Goal: Task Accomplishment & Management: Manage account settings

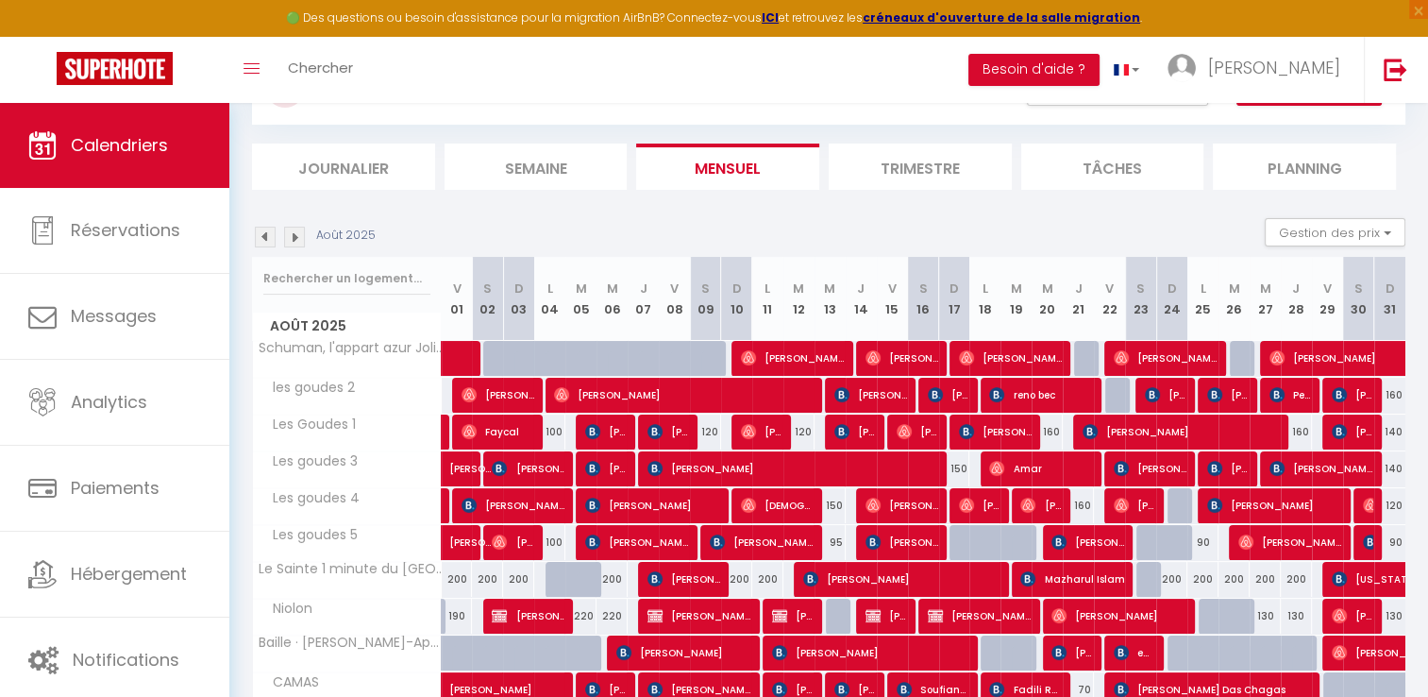
scroll to position [283, 0]
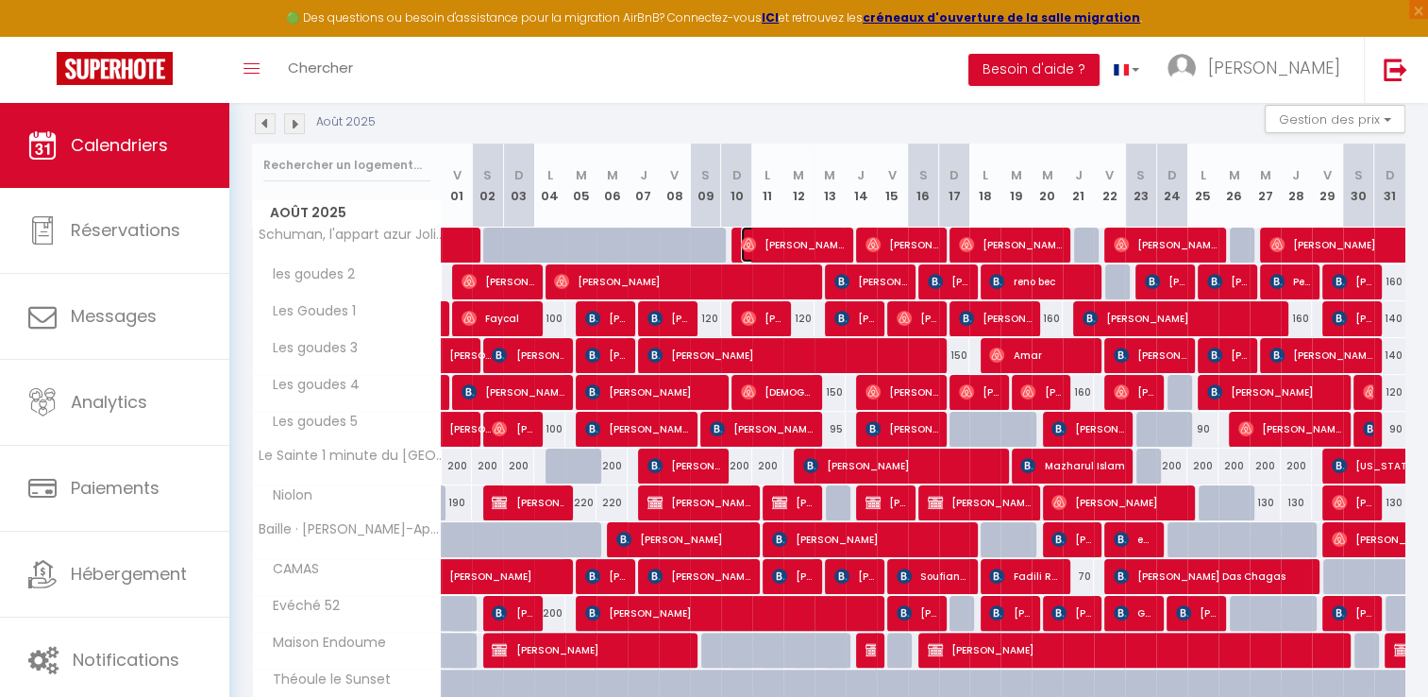
drag, startPoint x: 768, startPoint y: 240, endPoint x: 454, endPoint y: 11, distance: 387.9
click at [768, 240] on span "[PERSON_NAME]" at bounding box center [793, 245] width 104 height 36
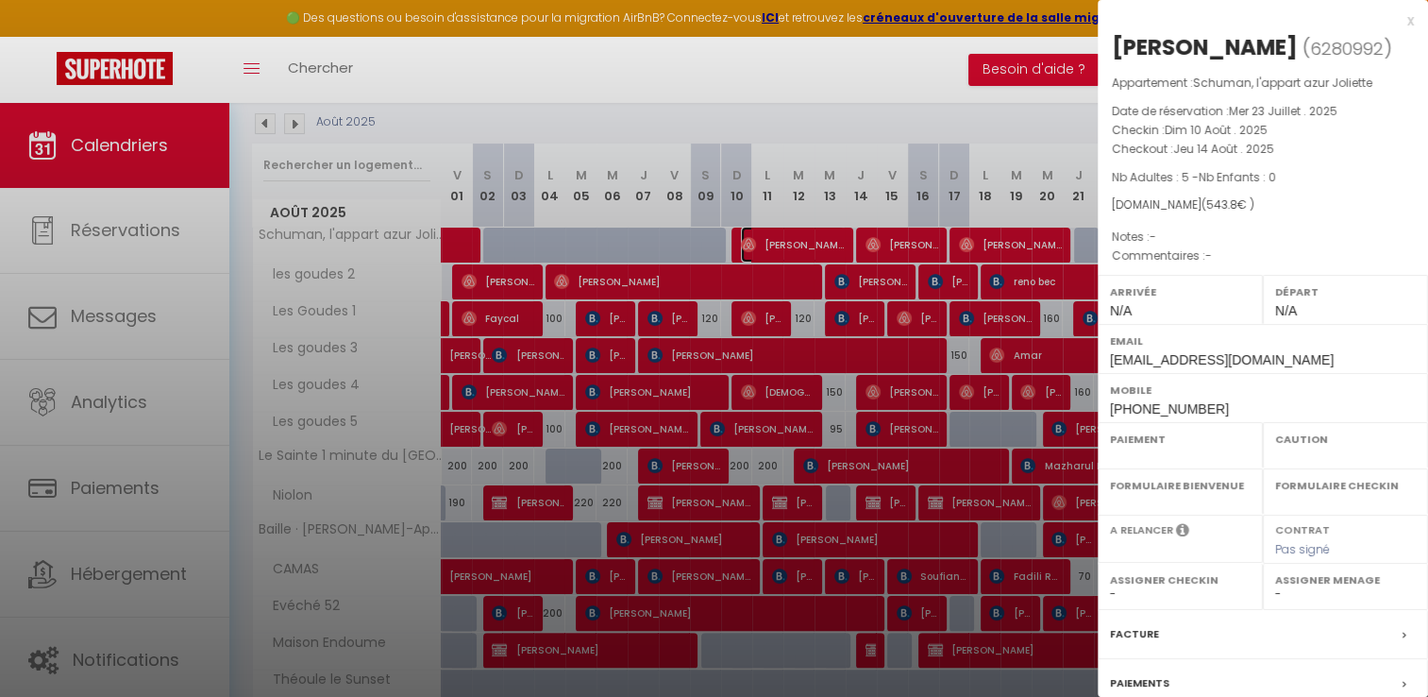
select select "OK"
select select "0"
select select "1"
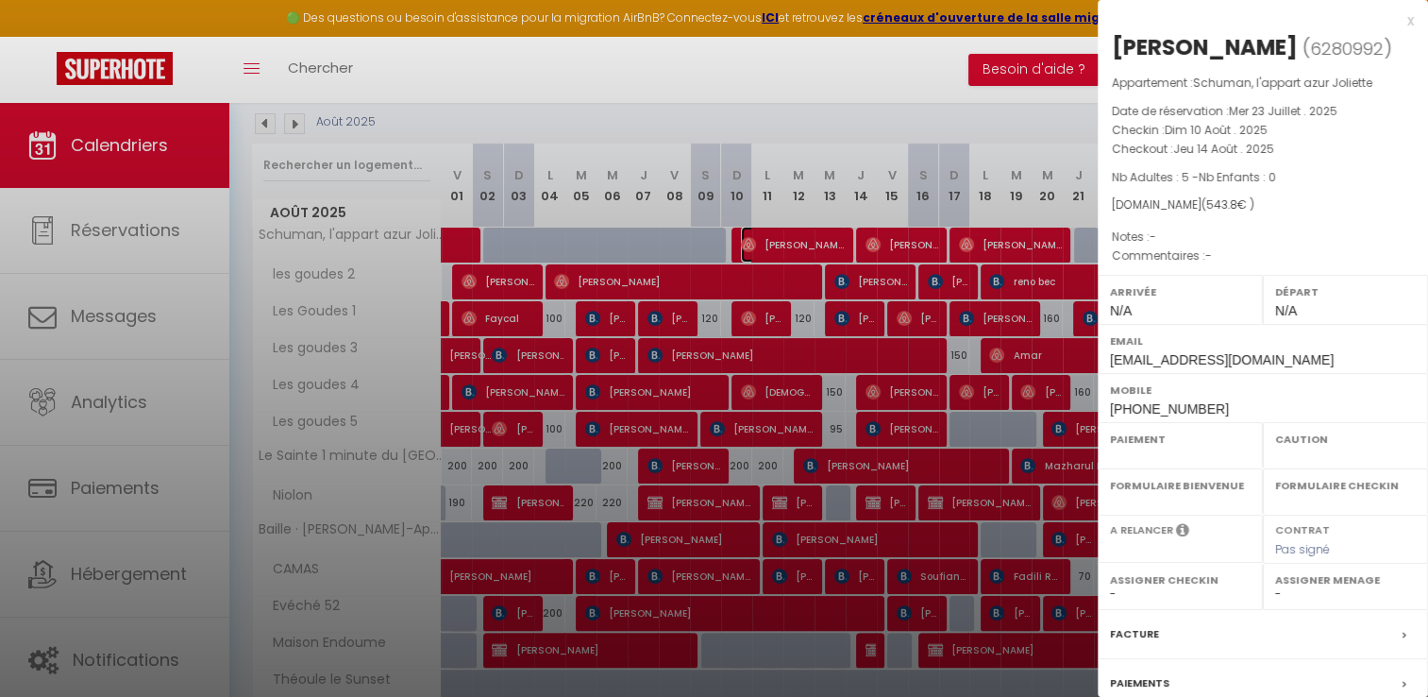
select select "45878"
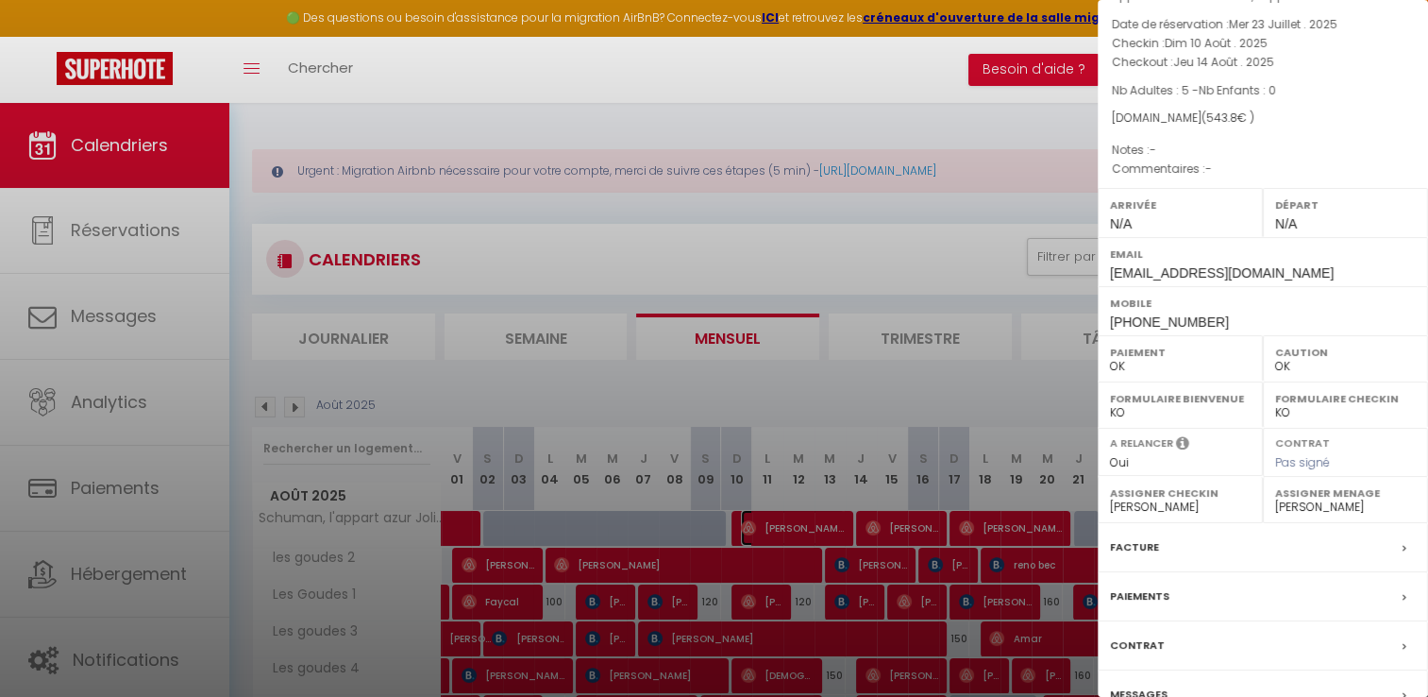
scroll to position [0, 0]
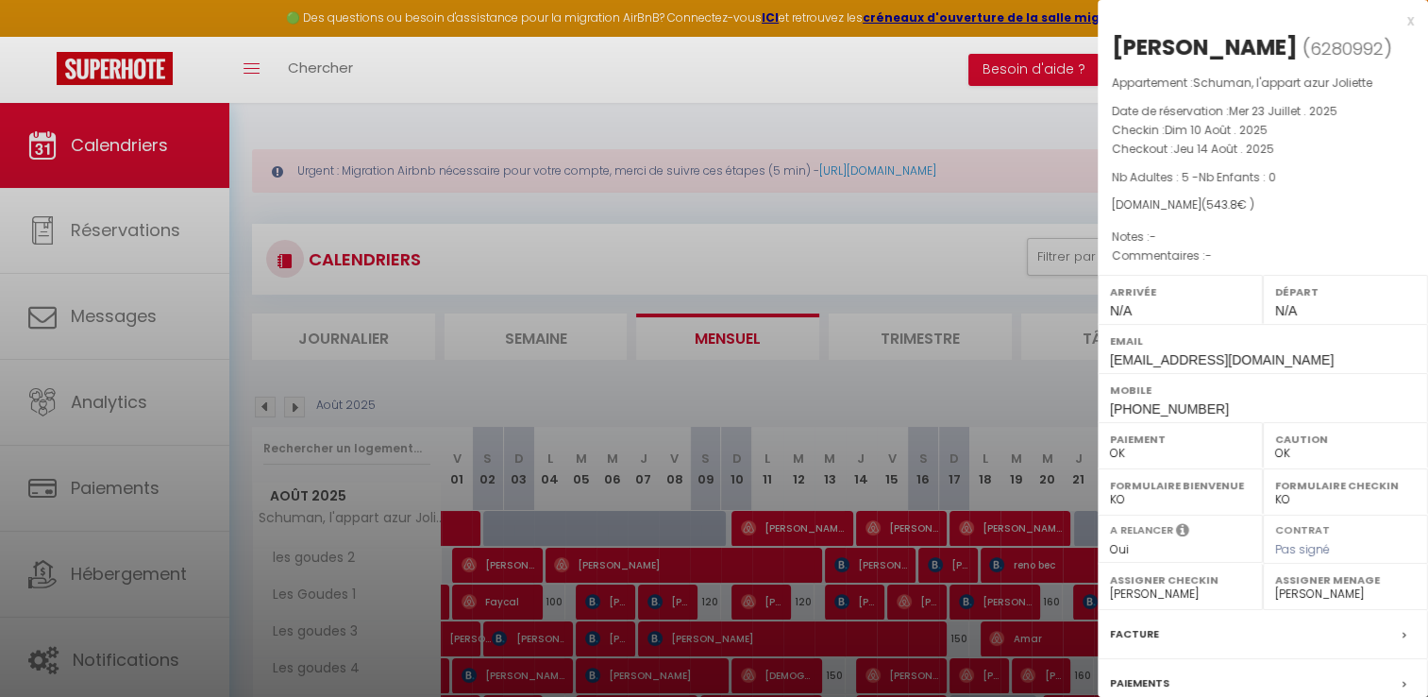
drag, startPoint x: 1116, startPoint y: 130, endPoint x: 1293, endPoint y: 153, distance: 178.9
click at [1293, 153] on div "Appartement : [PERSON_NAME], l'appart azur Joliette Date de réservation : [DATE…" at bounding box center [1263, 170] width 330 height 193
copy div "Checkin : [DATE] Checkout : [DATE]"
click at [1141, 631] on label "Facture" at bounding box center [1134, 634] width 49 height 20
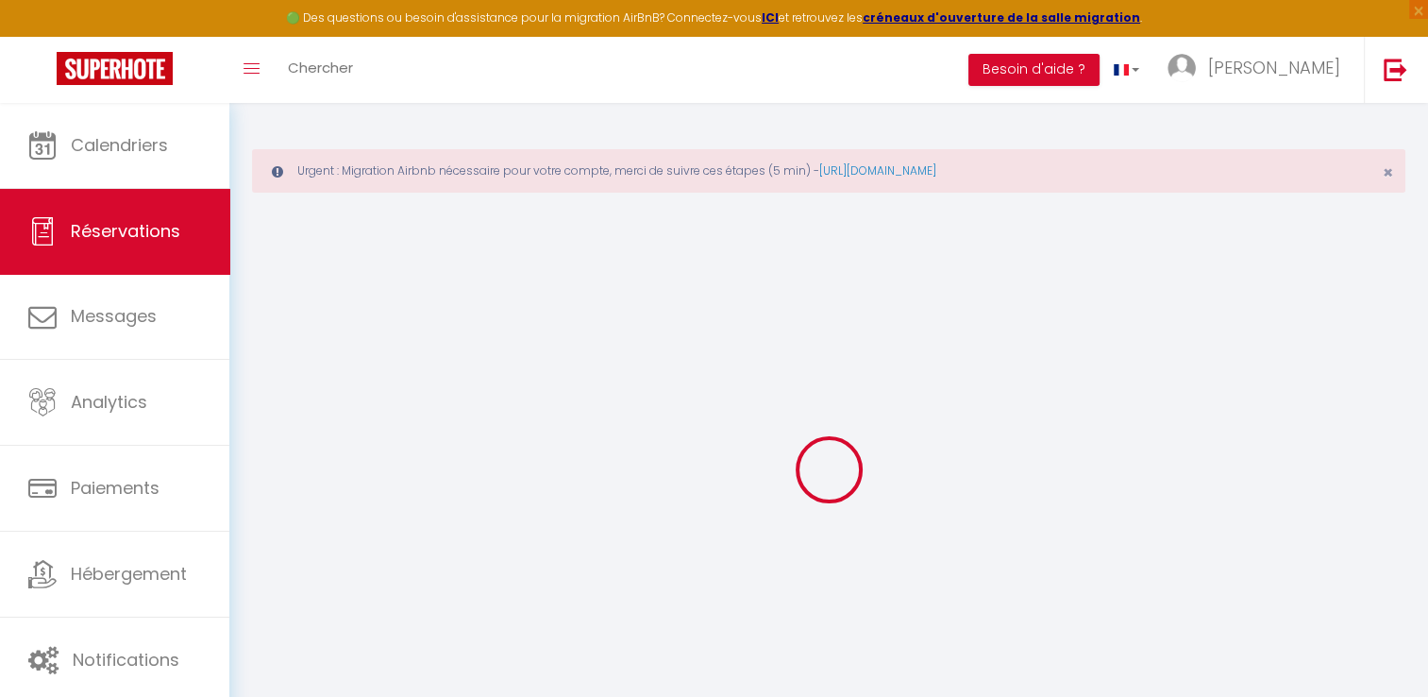
select select "cleaning"
select select "taxes"
select select
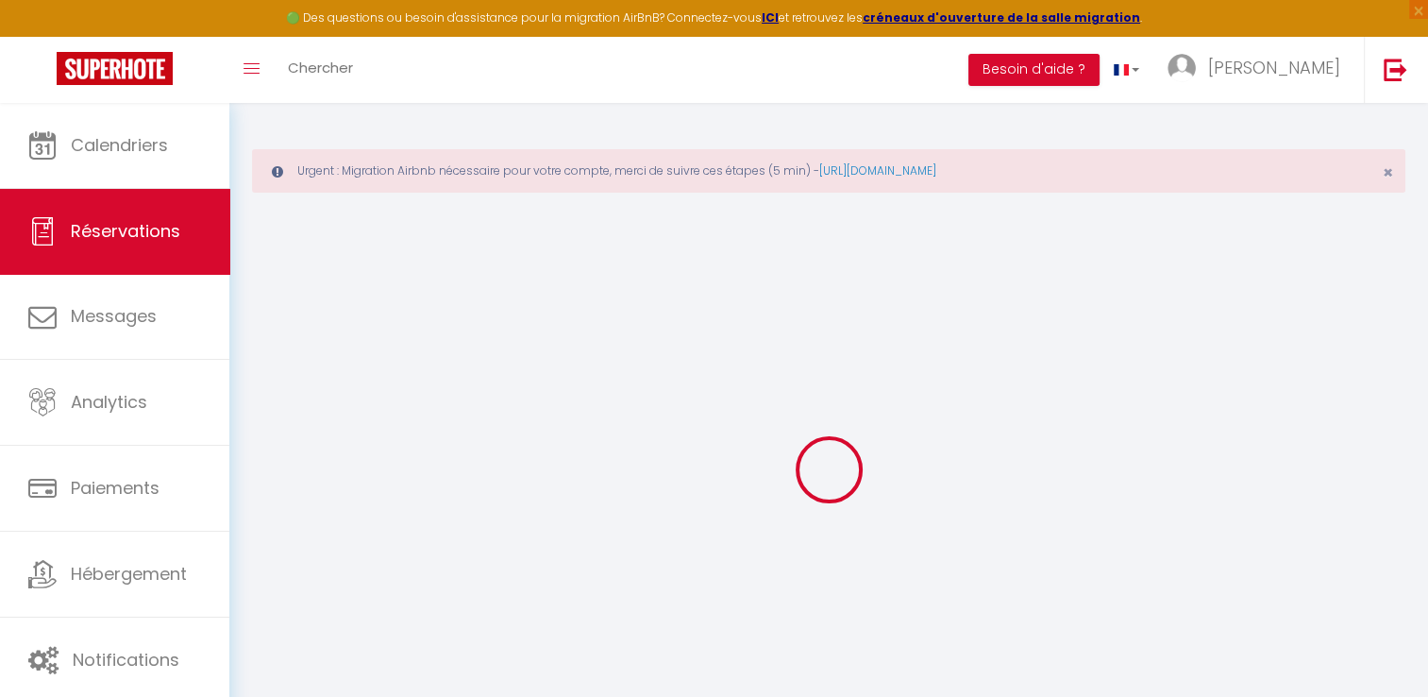
checkbox input "false"
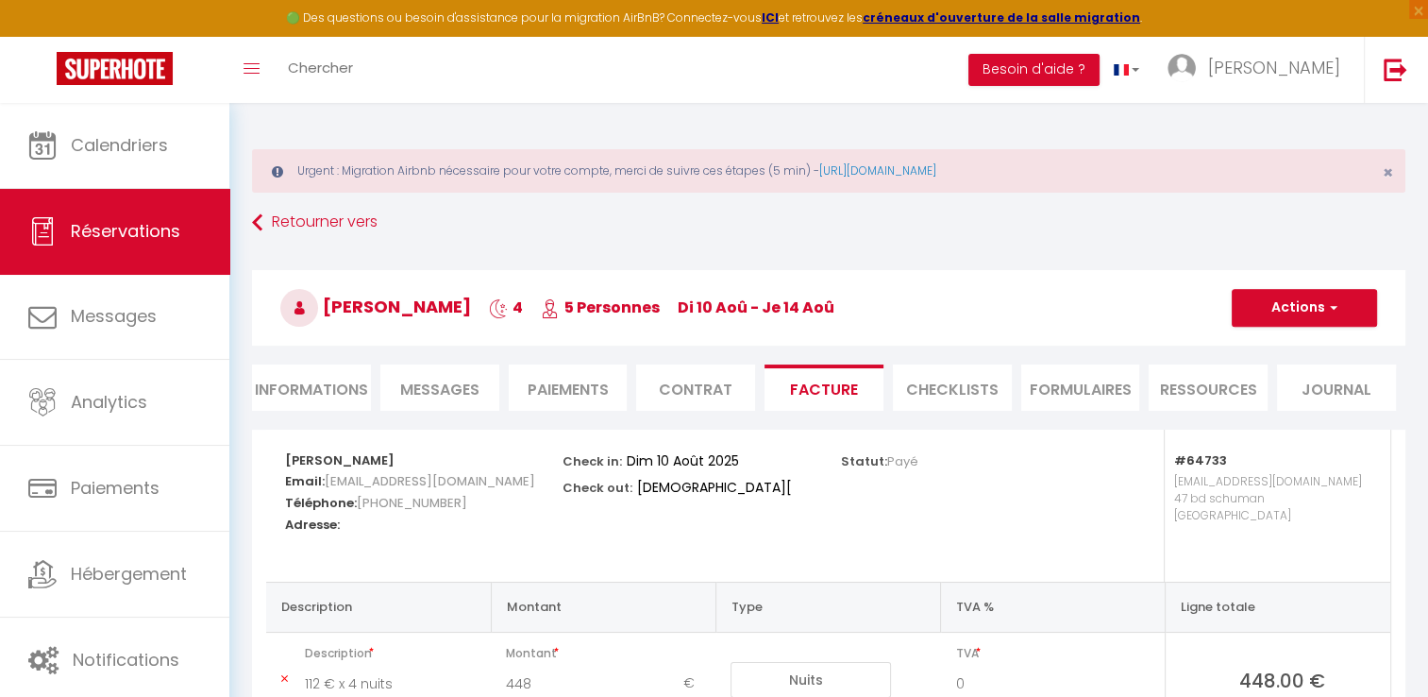
scroll to position [347, 0]
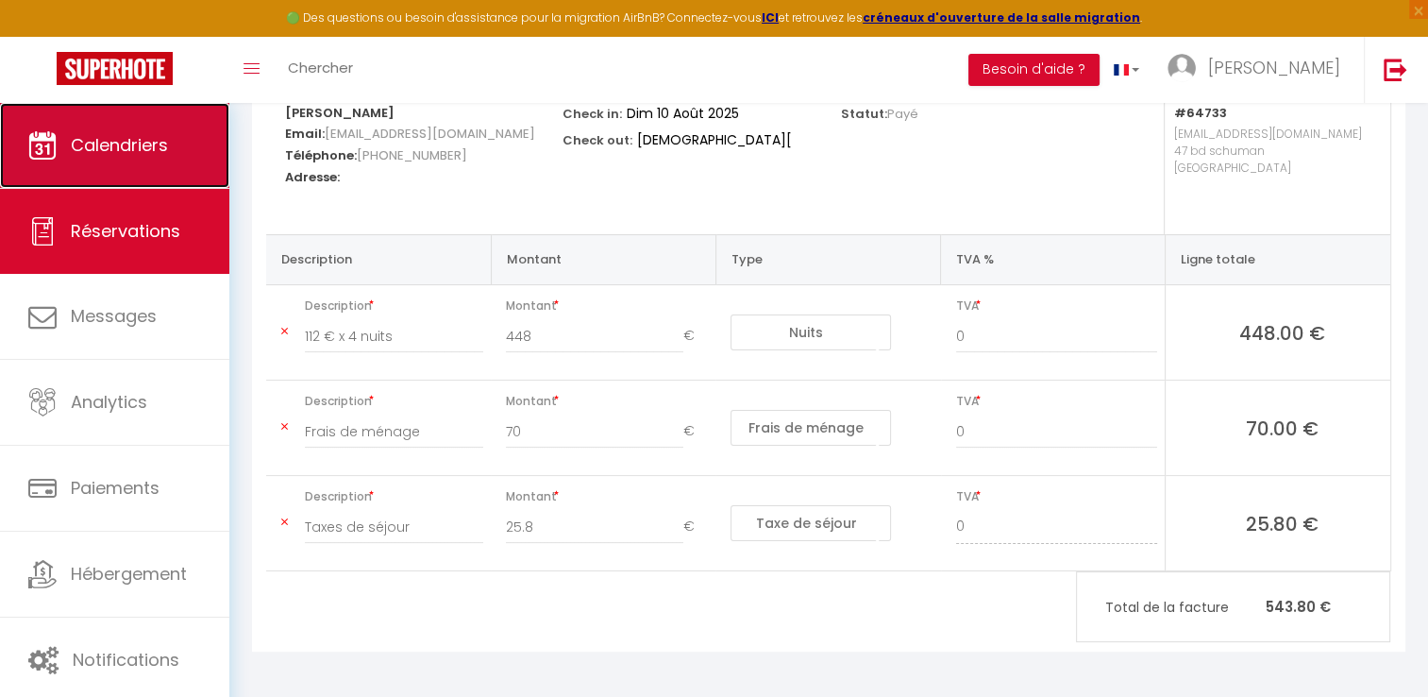
click at [140, 141] on span "Calendriers" at bounding box center [119, 145] width 97 height 24
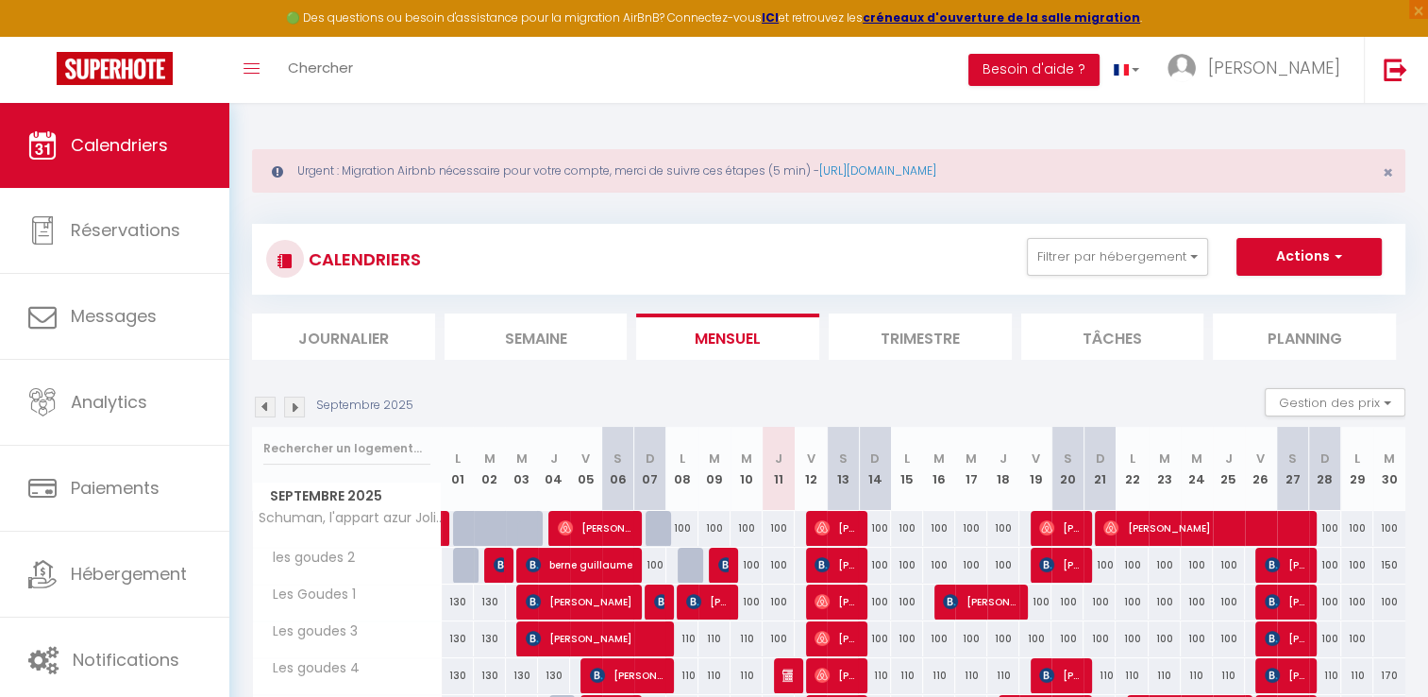
click at [257, 397] on img at bounding box center [265, 407] width 21 height 21
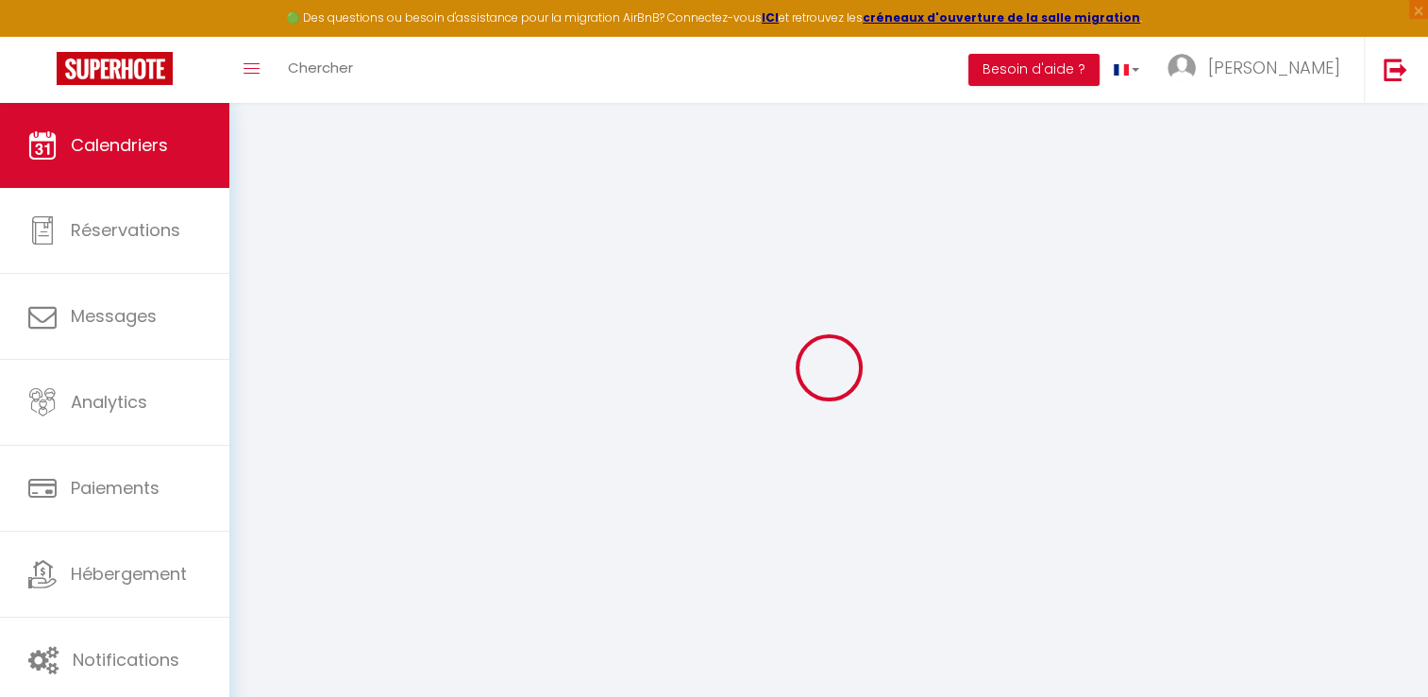
select select
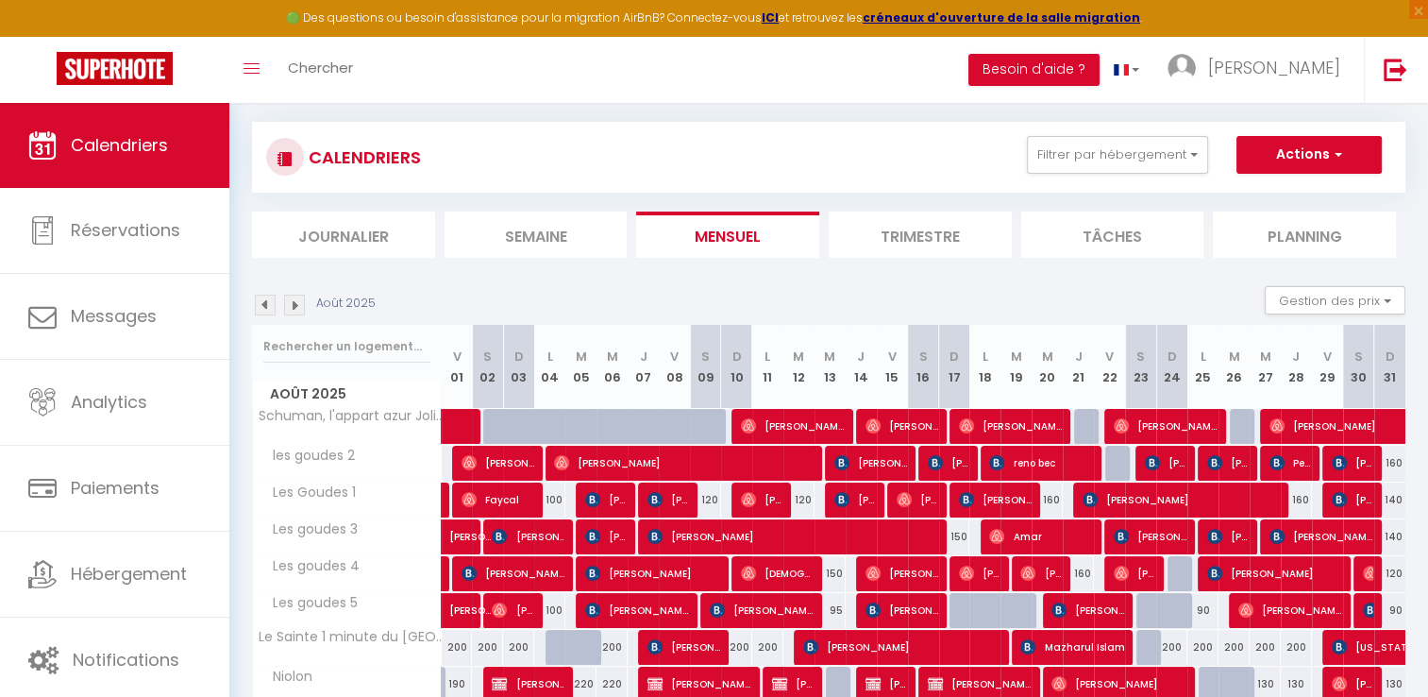
scroll to position [189, 0]
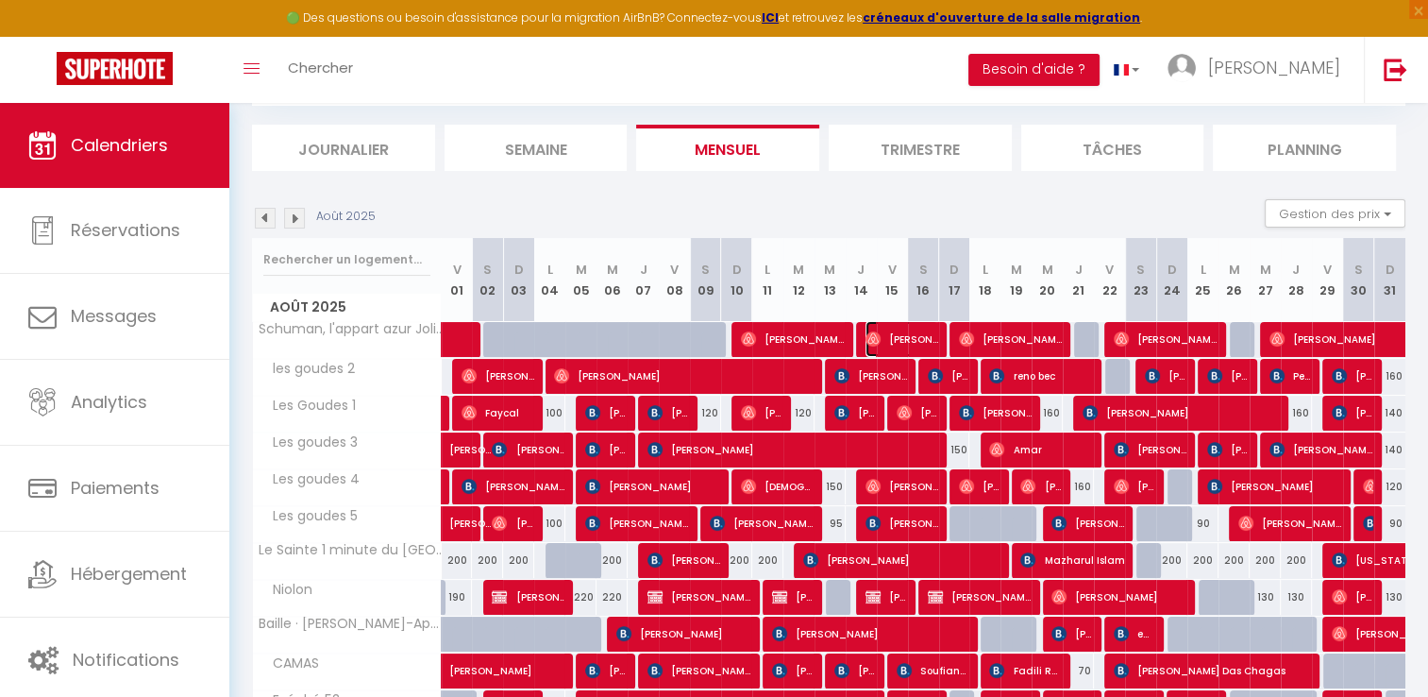
drag, startPoint x: 892, startPoint y: 342, endPoint x: 827, endPoint y: 330, distance: 66.1
click at [892, 342] on span "[PERSON_NAME]" at bounding box center [902, 339] width 73 height 36
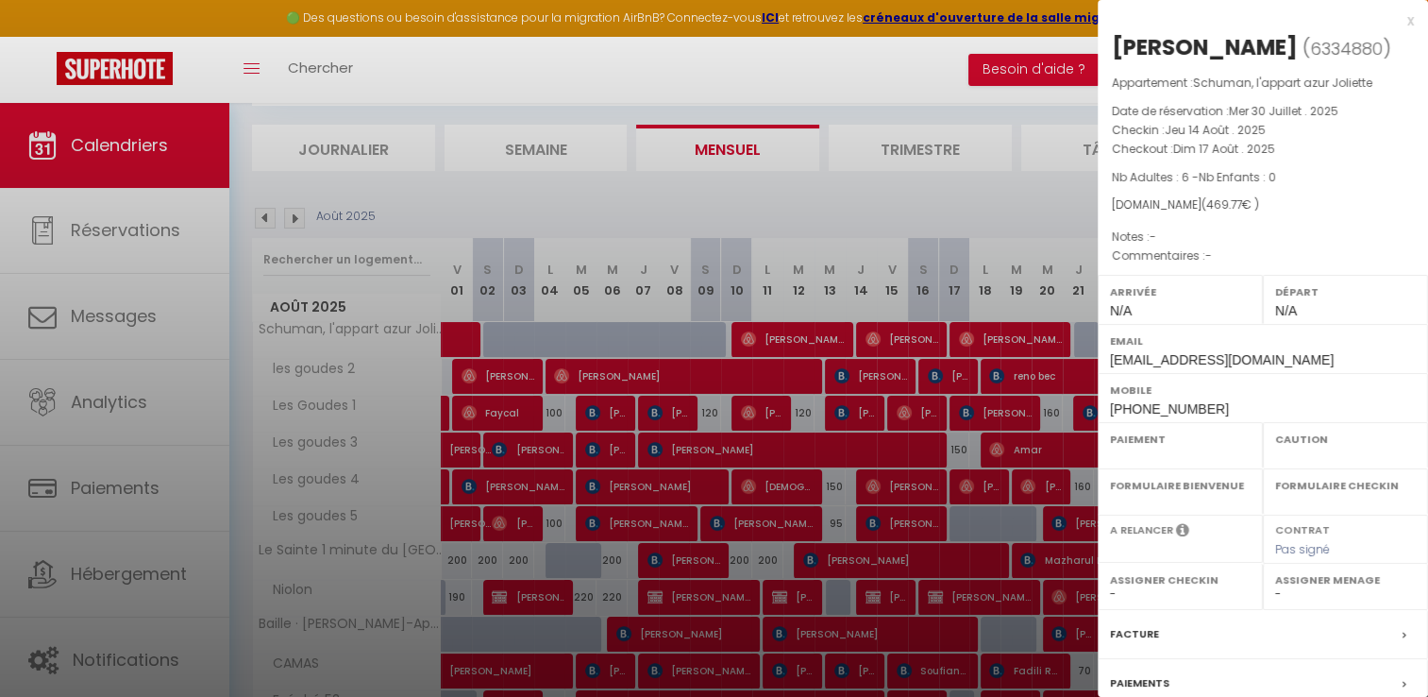
select select "OK"
select select "0"
select select "1"
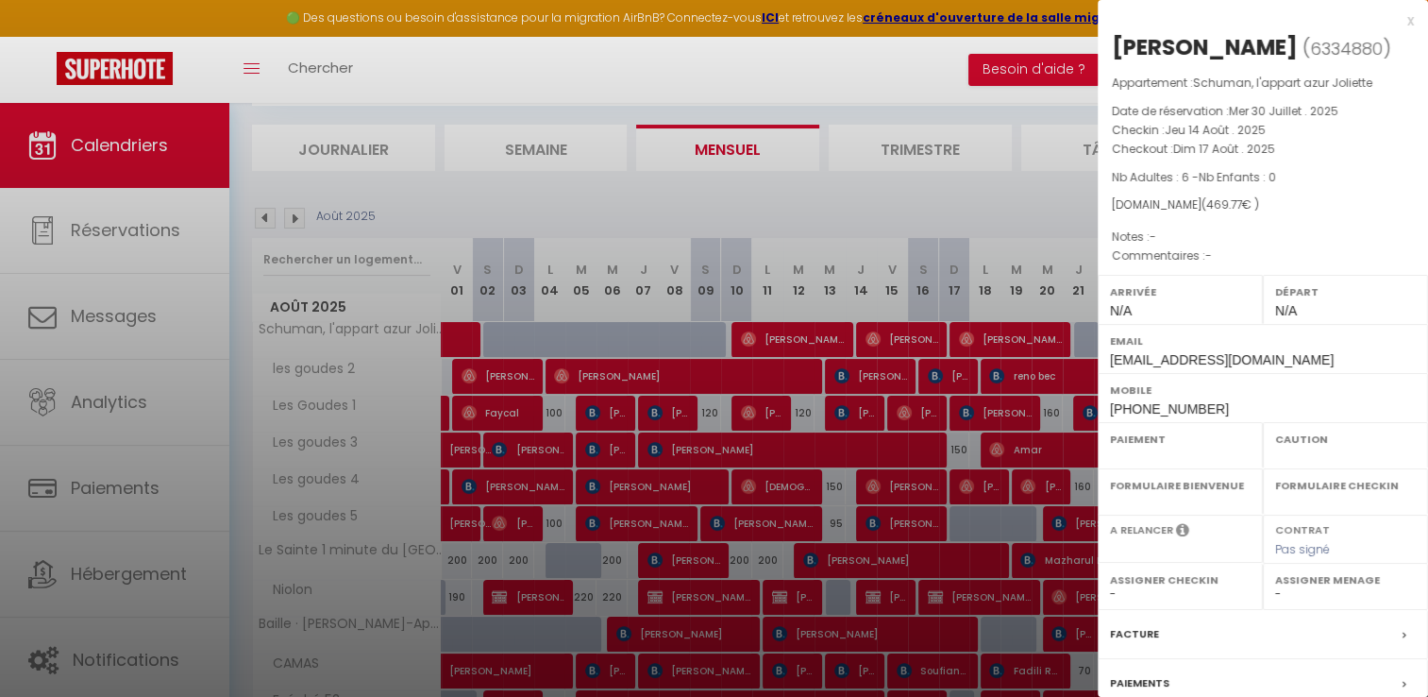
select select "45878"
drag, startPoint x: 1117, startPoint y: 120, endPoint x: 1193, endPoint y: 142, distance: 79.5
click at [1193, 142] on div "Appartement : [PERSON_NAME], l'appart azur Joliette Date de réservation : [DATE…" at bounding box center [1263, 170] width 330 height 193
click at [1313, 152] on p "Checkout : [DATE]" at bounding box center [1263, 149] width 302 height 19
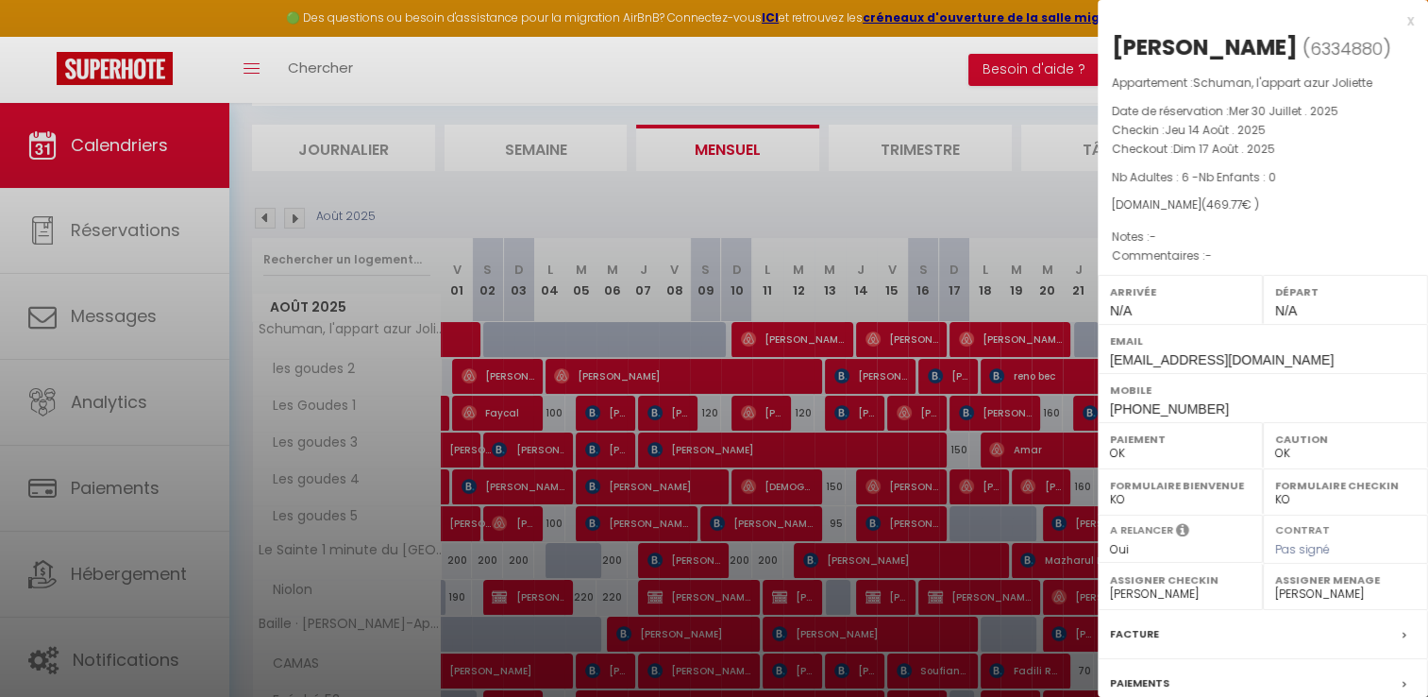
click at [1233, 152] on div "Appartement : [PERSON_NAME], l'appart azur Joliette Date de réservation : [DATE…" at bounding box center [1263, 170] width 330 height 193
click at [1329, 176] on div "Appartement : [PERSON_NAME], l'appart azur Joliette Date de réservation : [DATE…" at bounding box center [1263, 170] width 330 height 193
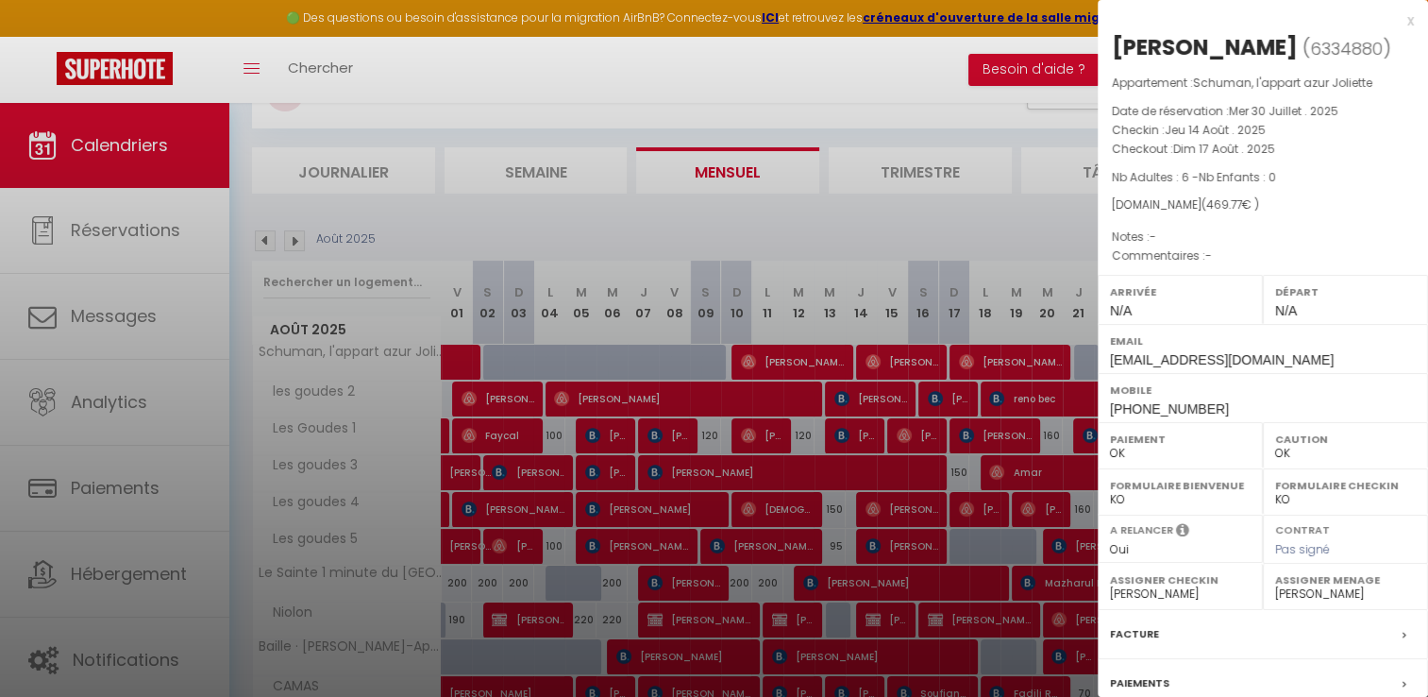
scroll to position [0, 0]
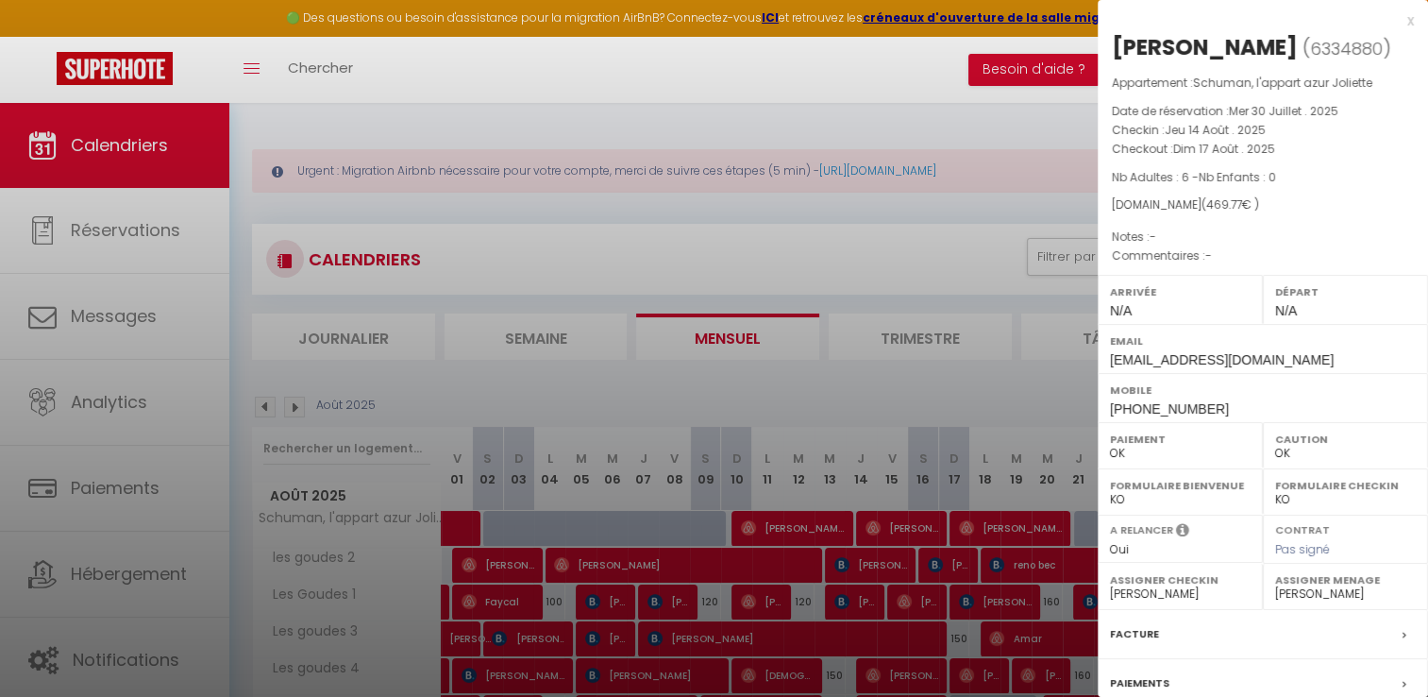
drag, startPoint x: 1110, startPoint y: 130, endPoint x: 1288, endPoint y: 145, distance: 178.1
click at [1288, 145] on div "Appartement : [PERSON_NAME], l'appart azur Joliette Date de réservation : [DATE…" at bounding box center [1263, 170] width 330 height 193
copy div "Checkin : [DATE] Checkout : [DATE]"
click at [1153, 629] on label "Facture" at bounding box center [1134, 634] width 49 height 20
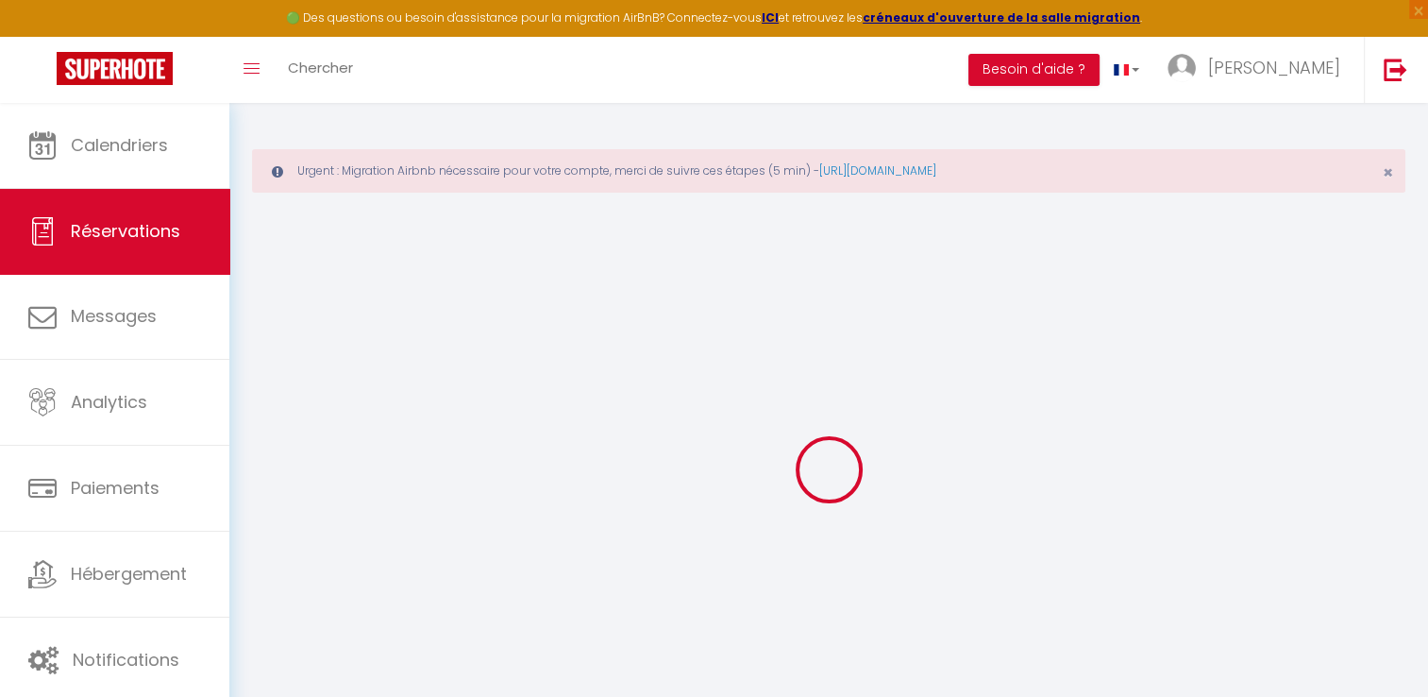
select select
checkbox input "false"
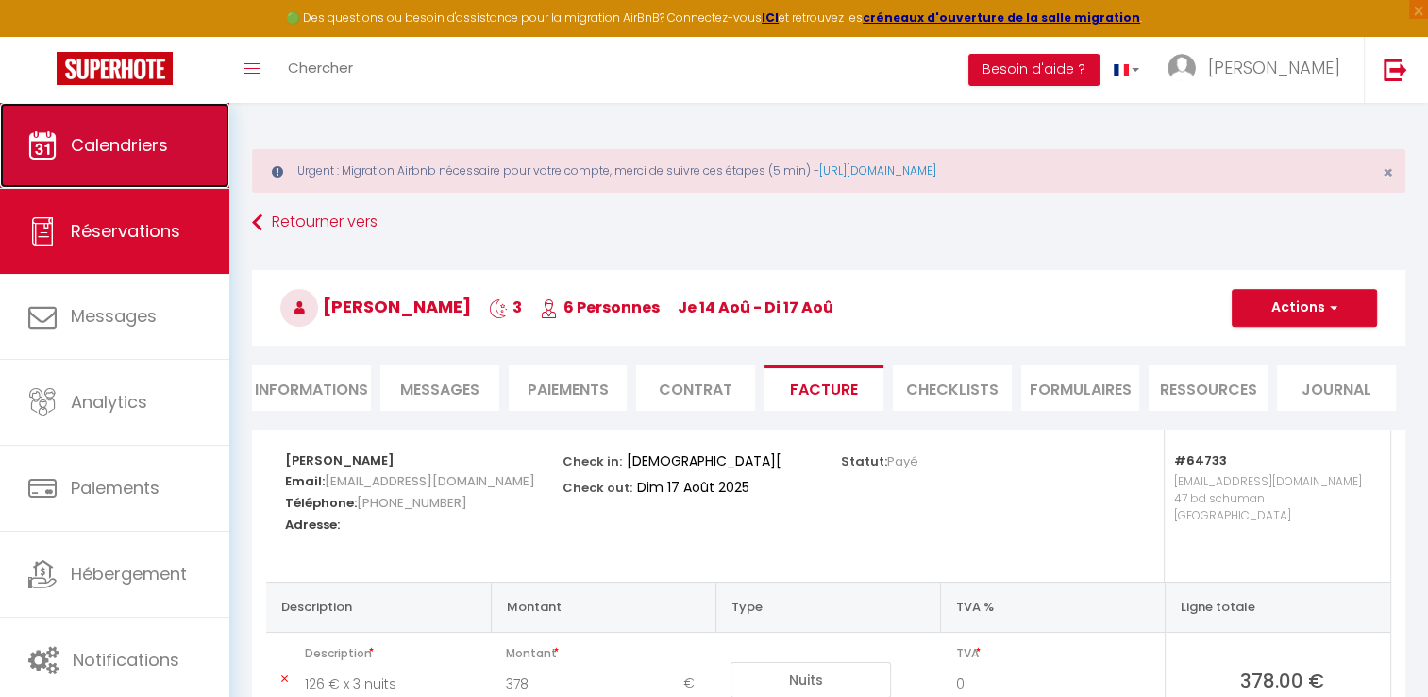
click at [136, 148] on span "Calendriers" at bounding box center [119, 145] width 97 height 24
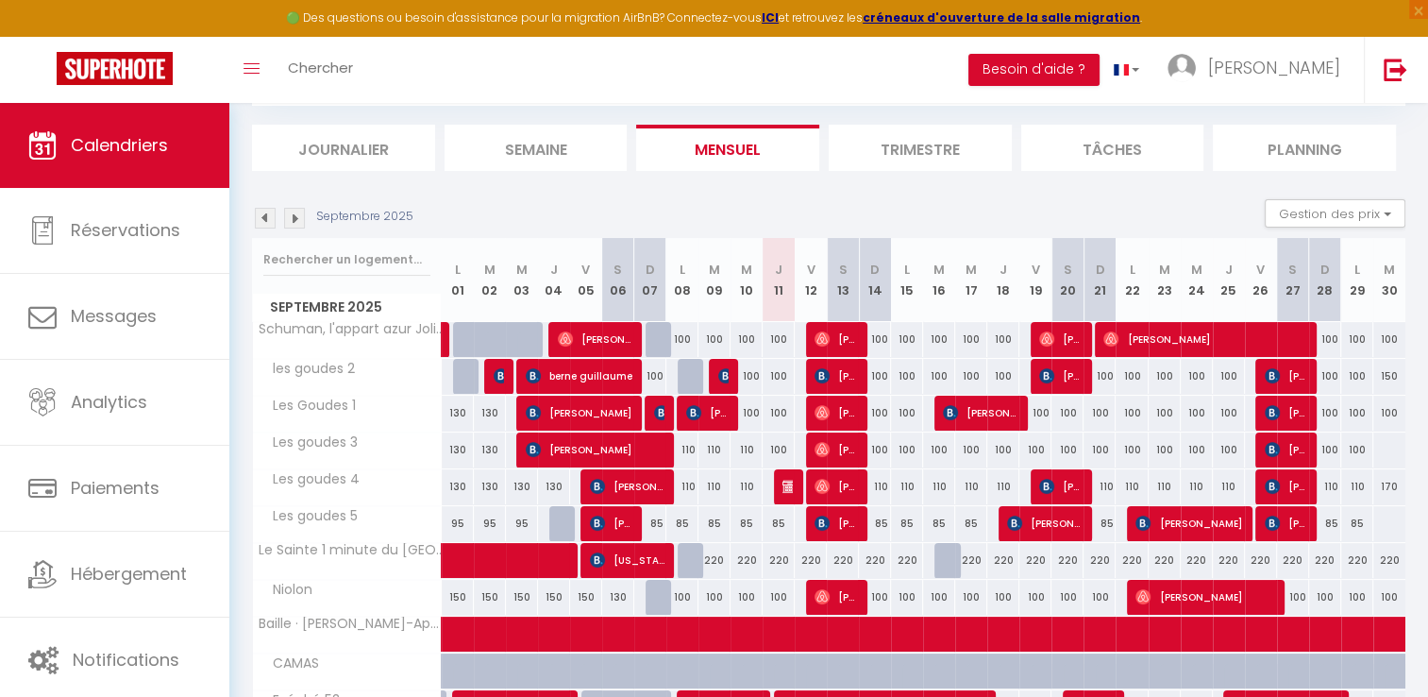
scroll to position [94, 0]
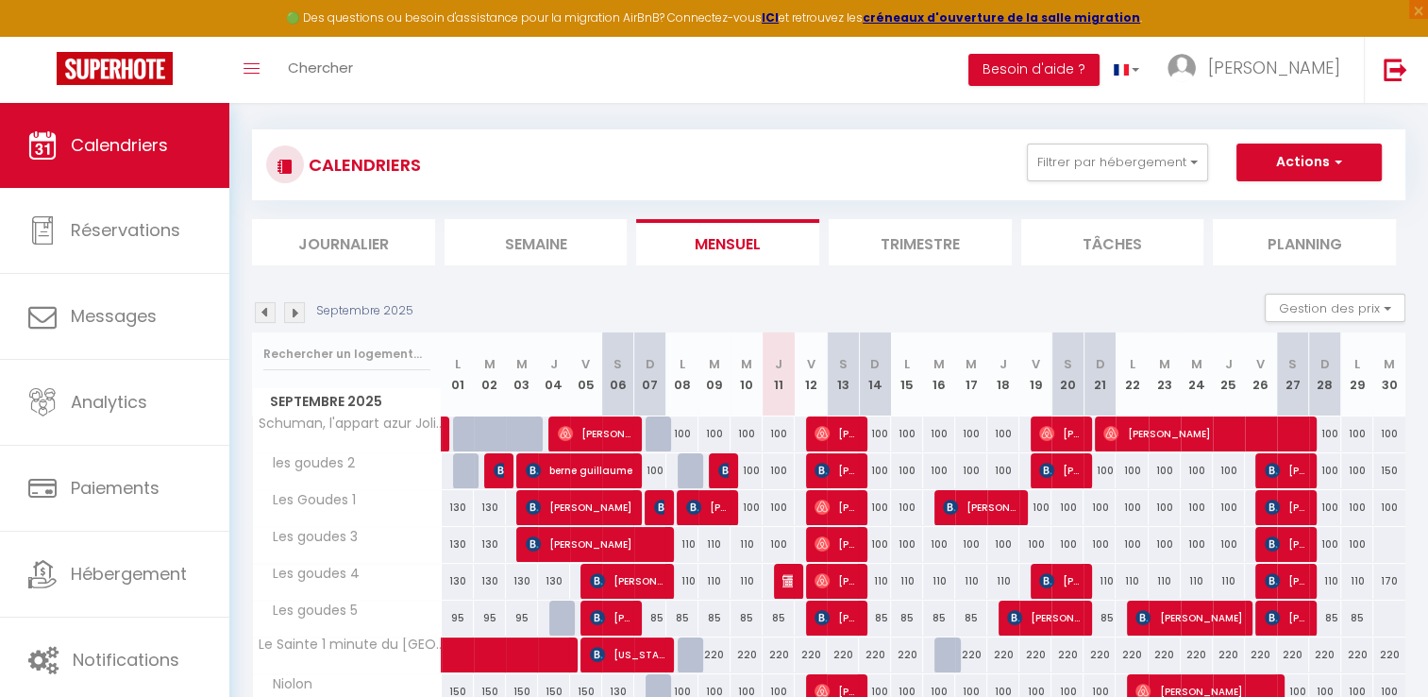
click at [263, 315] on img at bounding box center [265, 312] width 21 height 21
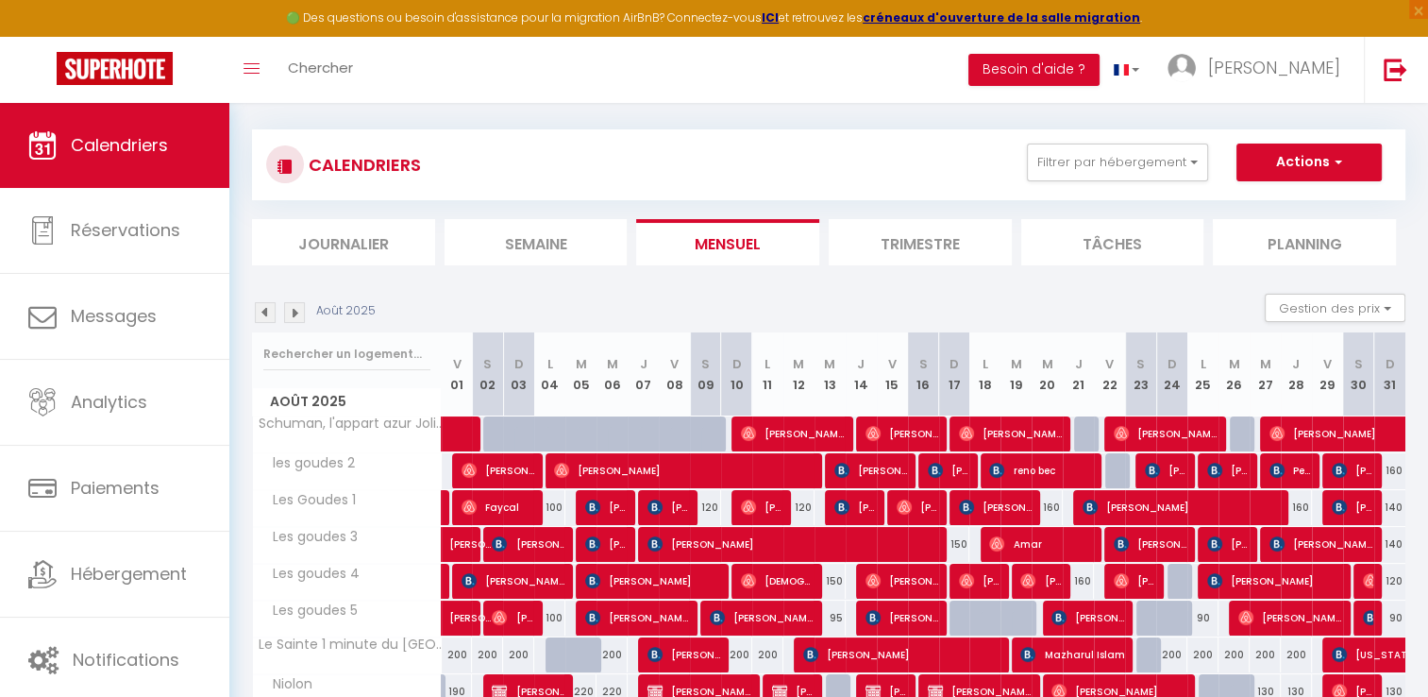
click at [1056, 342] on th "M 20" at bounding box center [1047, 374] width 31 height 84
click at [994, 342] on th "L 18" at bounding box center [985, 374] width 31 height 84
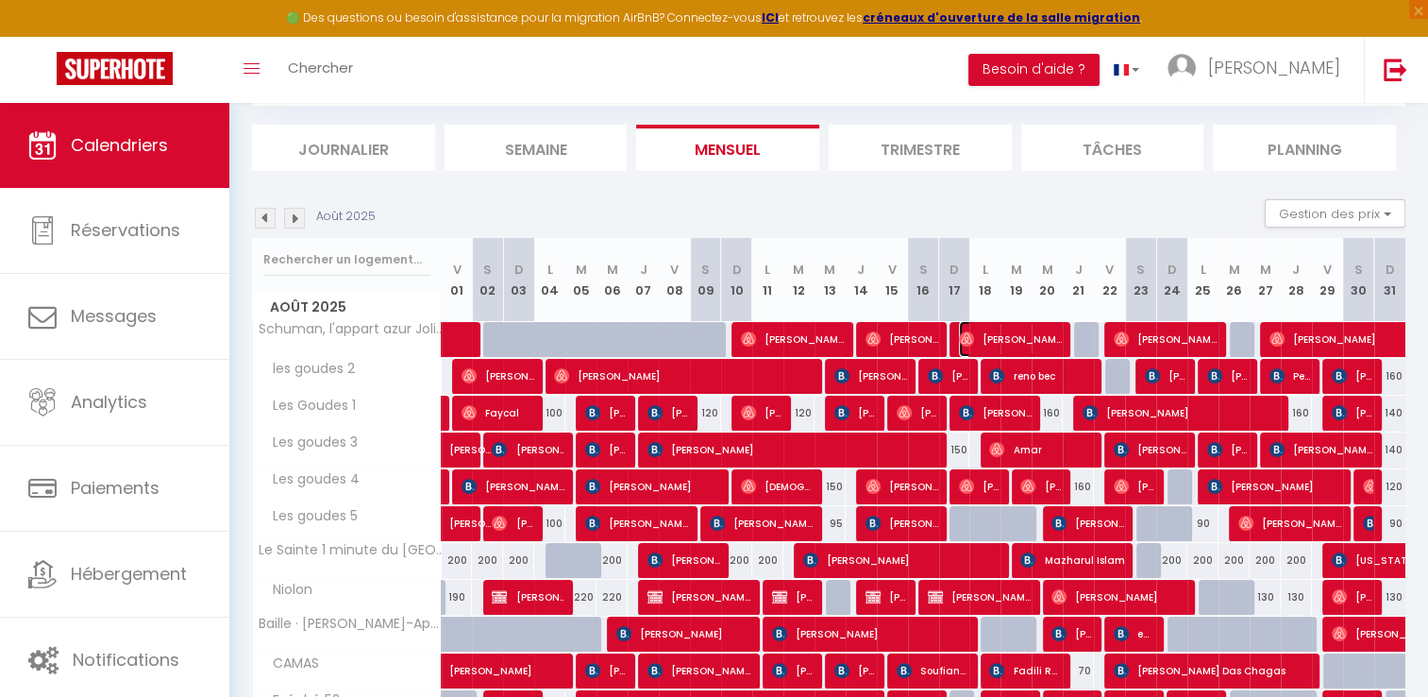
click at [991, 338] on span "[PERSON_NAME]" at bounding box center [1011, 339] width 104 height 36
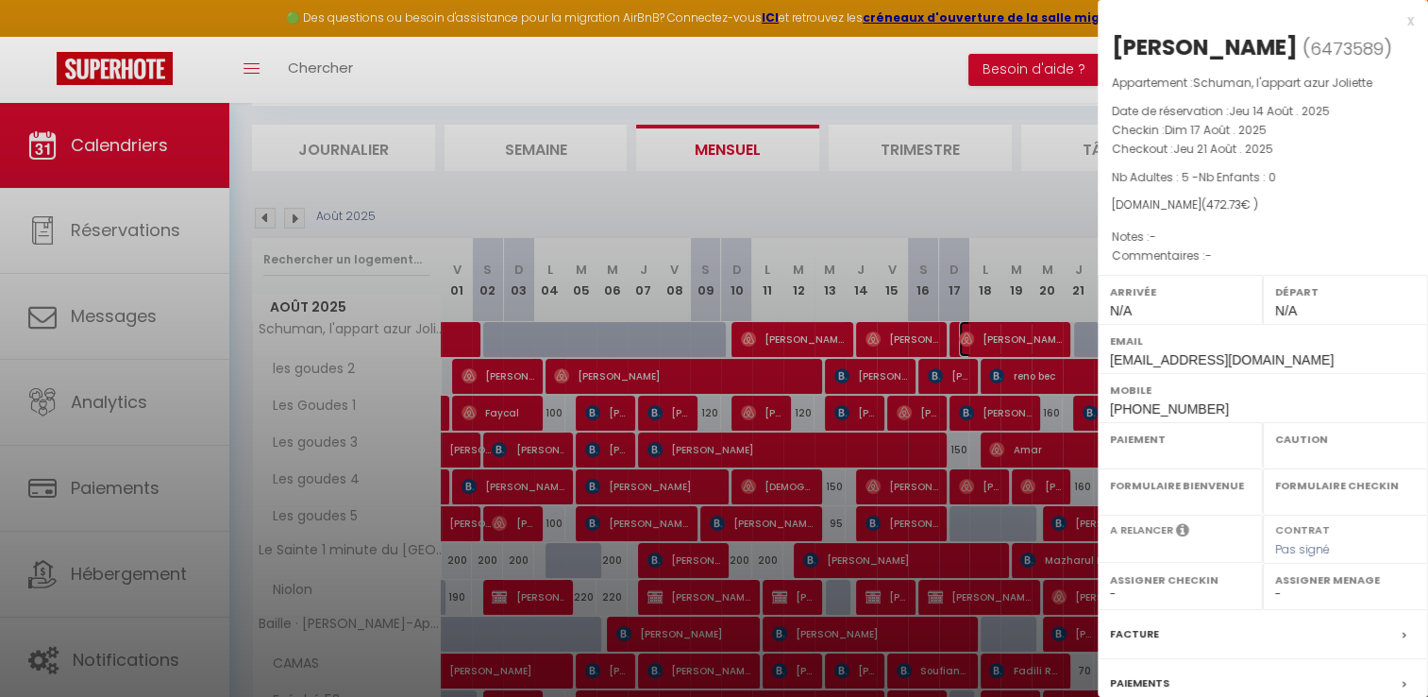
select select "OK"
select select "0"
select select "1"
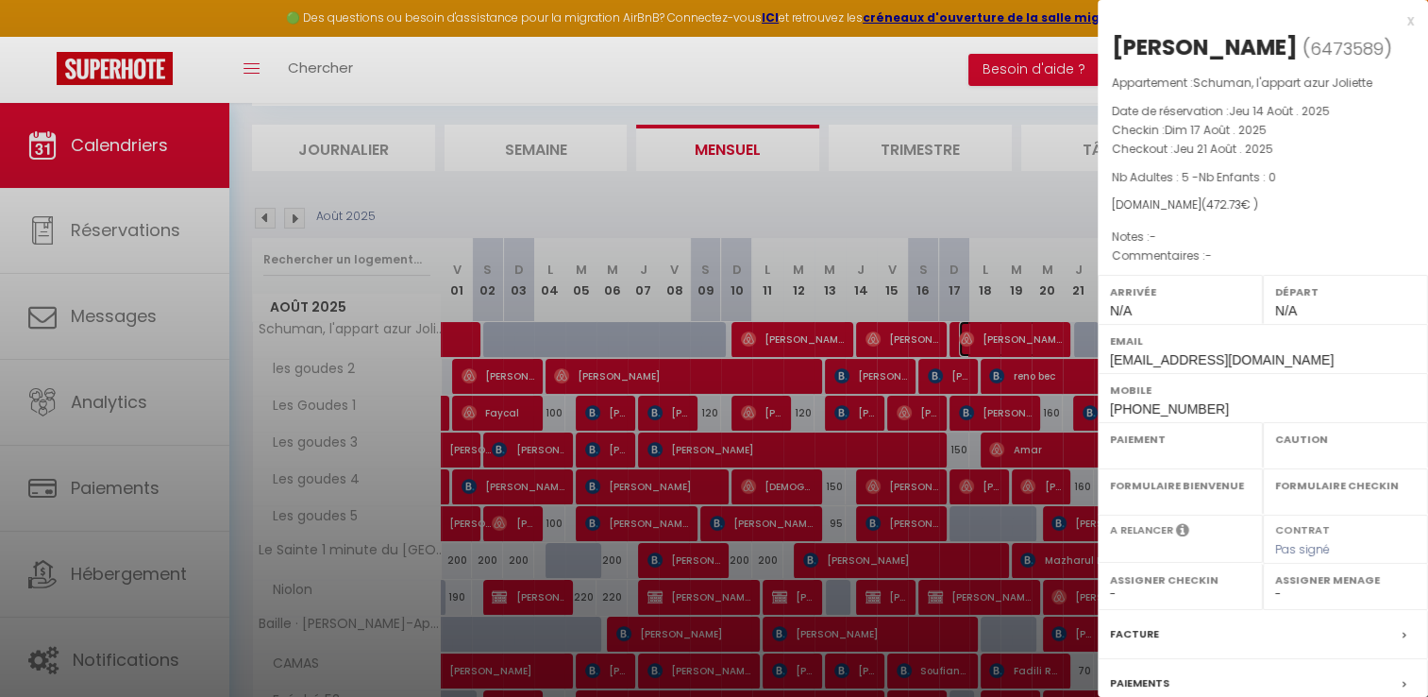
select select "15713"
drag, startPoint x: 1112, startPoint y: 130, endPoint x: 1387, endPoint y: 650, distance: 587.5
click at [1303, 143] on div "Appartement : Schuman, l'appart azur Joliette Date de réservation : [DATE] Chec…" at bounding box center [1263, 170] width 330 height 193
copy div "Checkin : [DATE] Checkout : [DATE]"
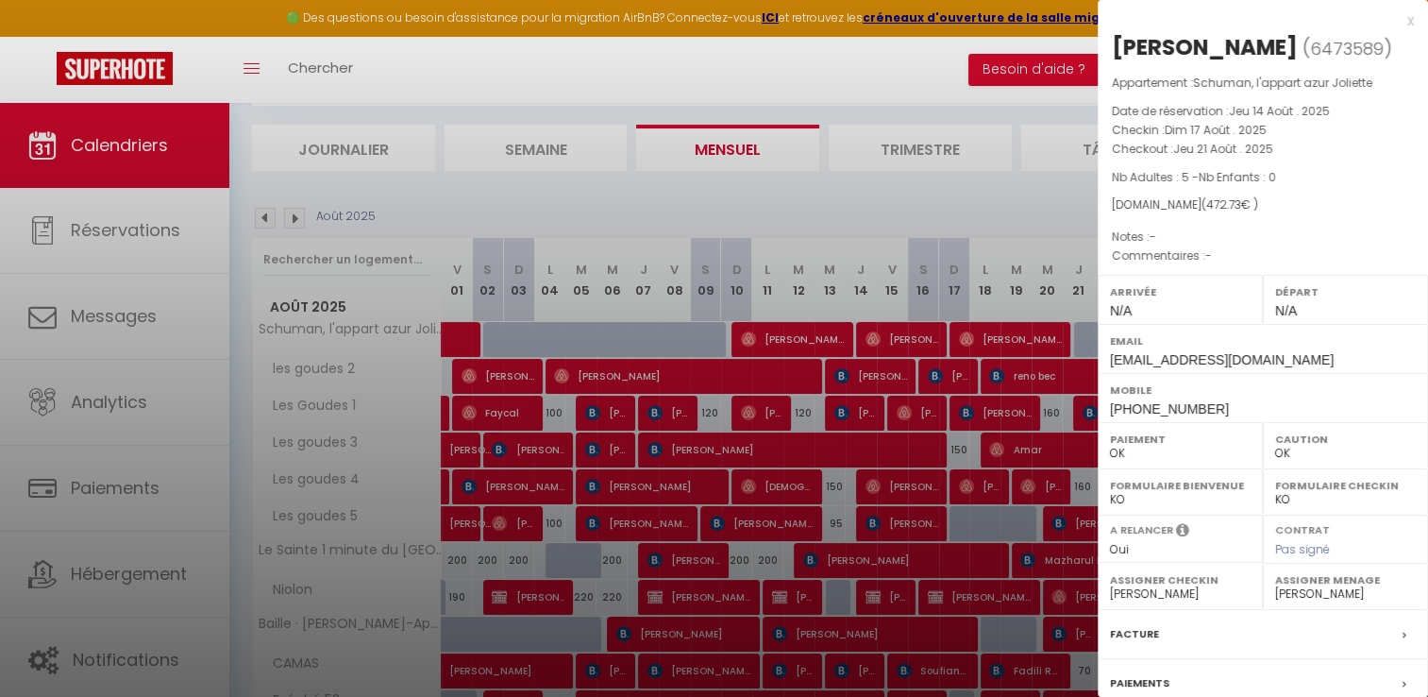
scroll to position [179, 0]
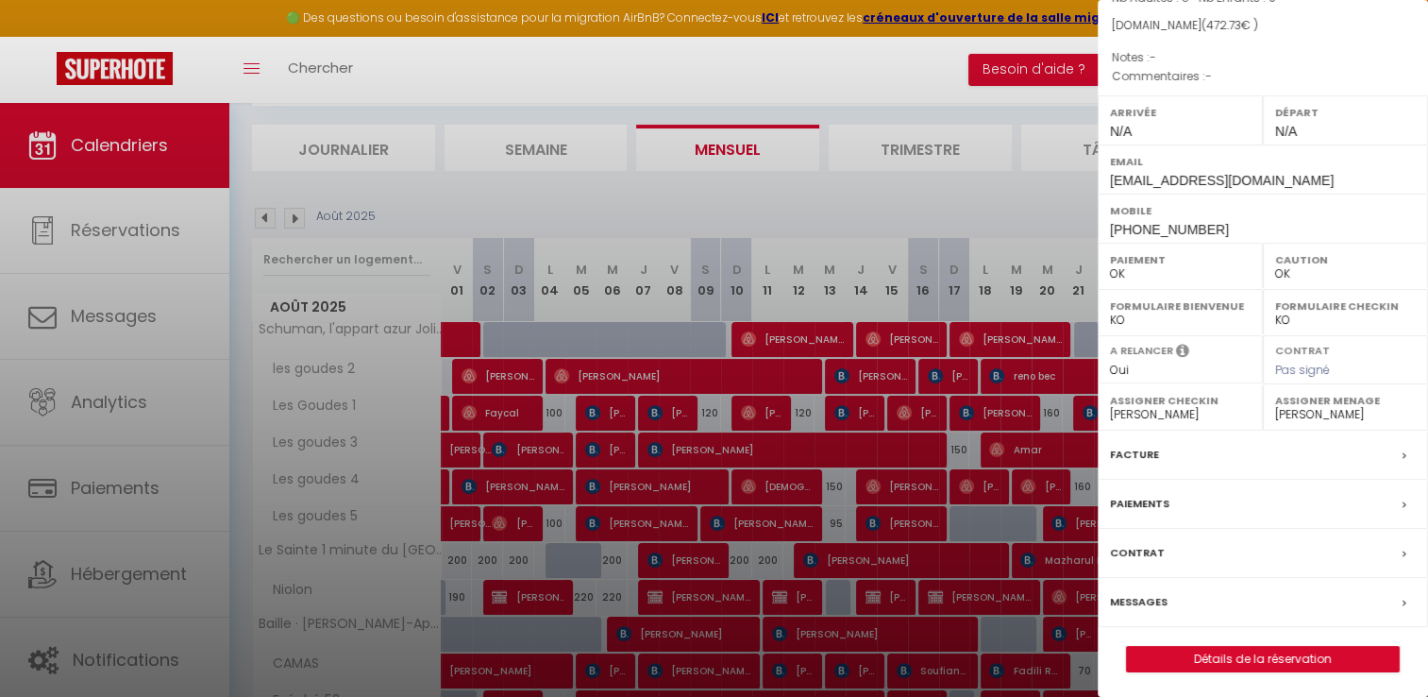
click at [1141, 451] on label "Facture" at bounding box center [1134, 455] width 49 height 20
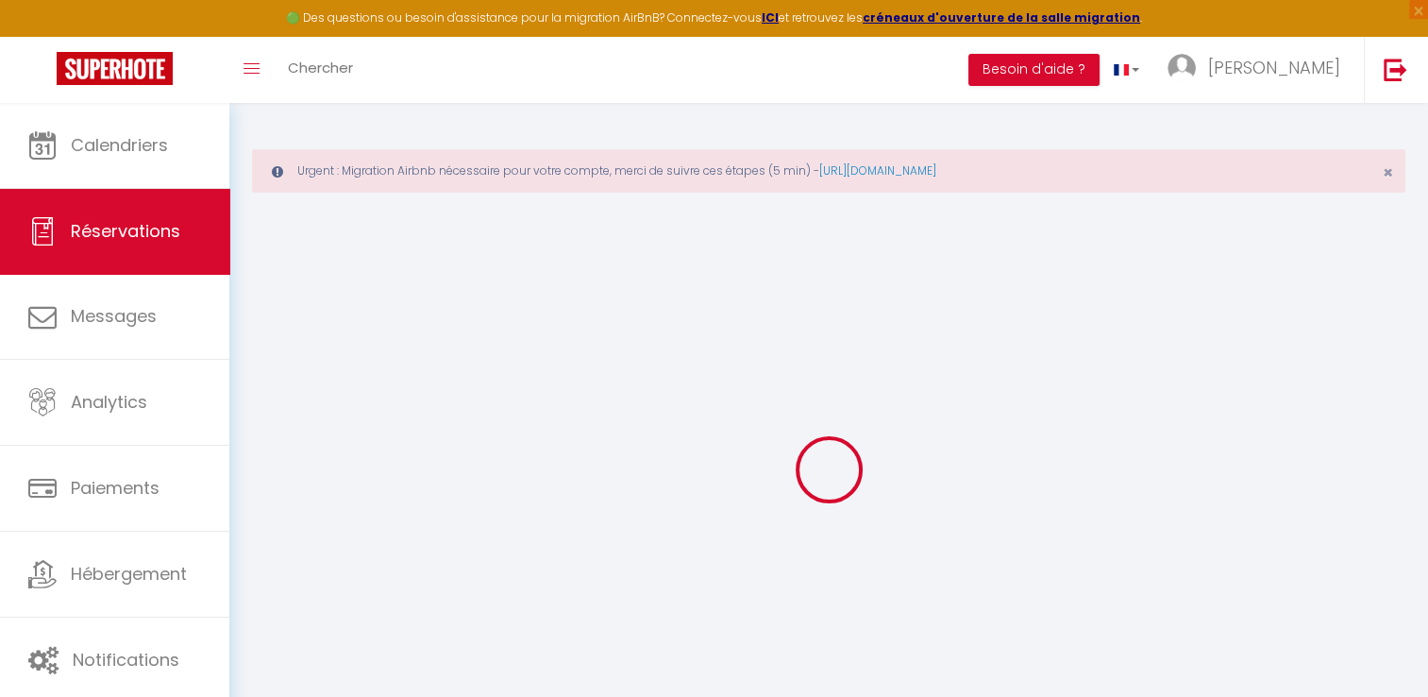
select select
select select "15"
checkbox input "false"
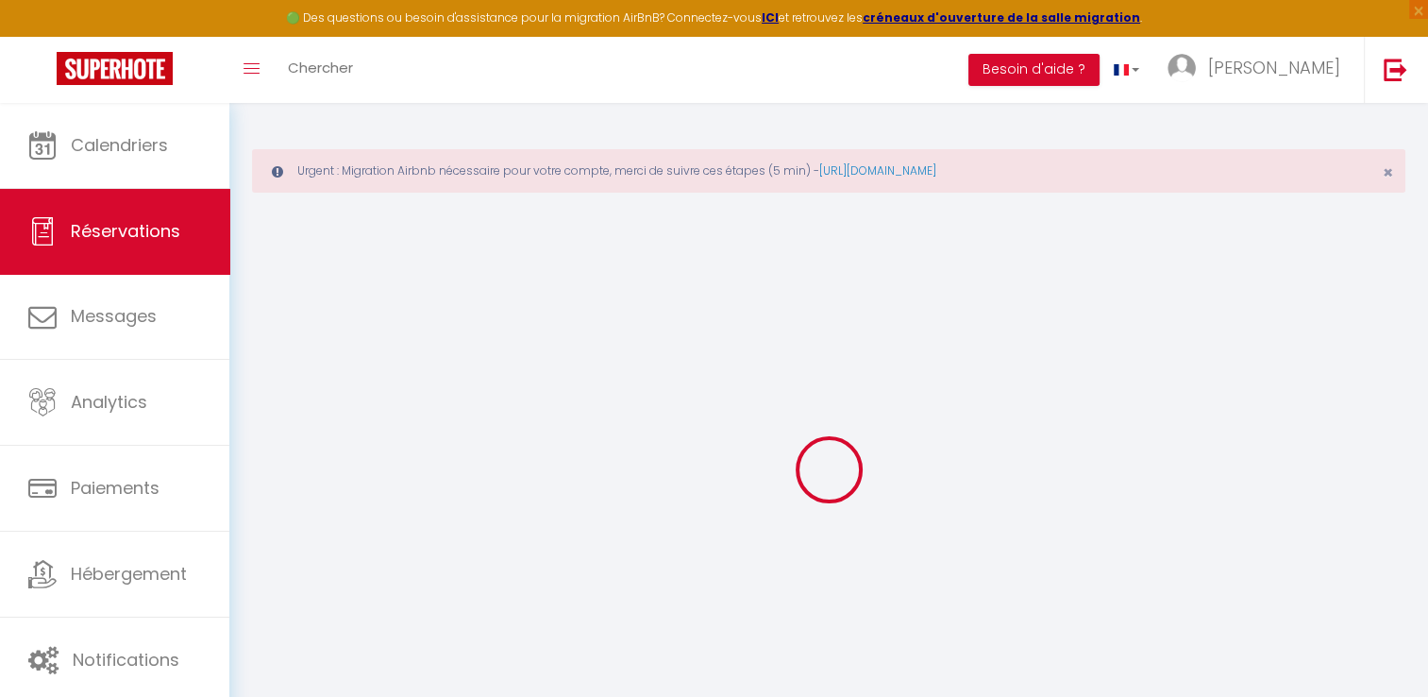
select select
checkbox input "false"
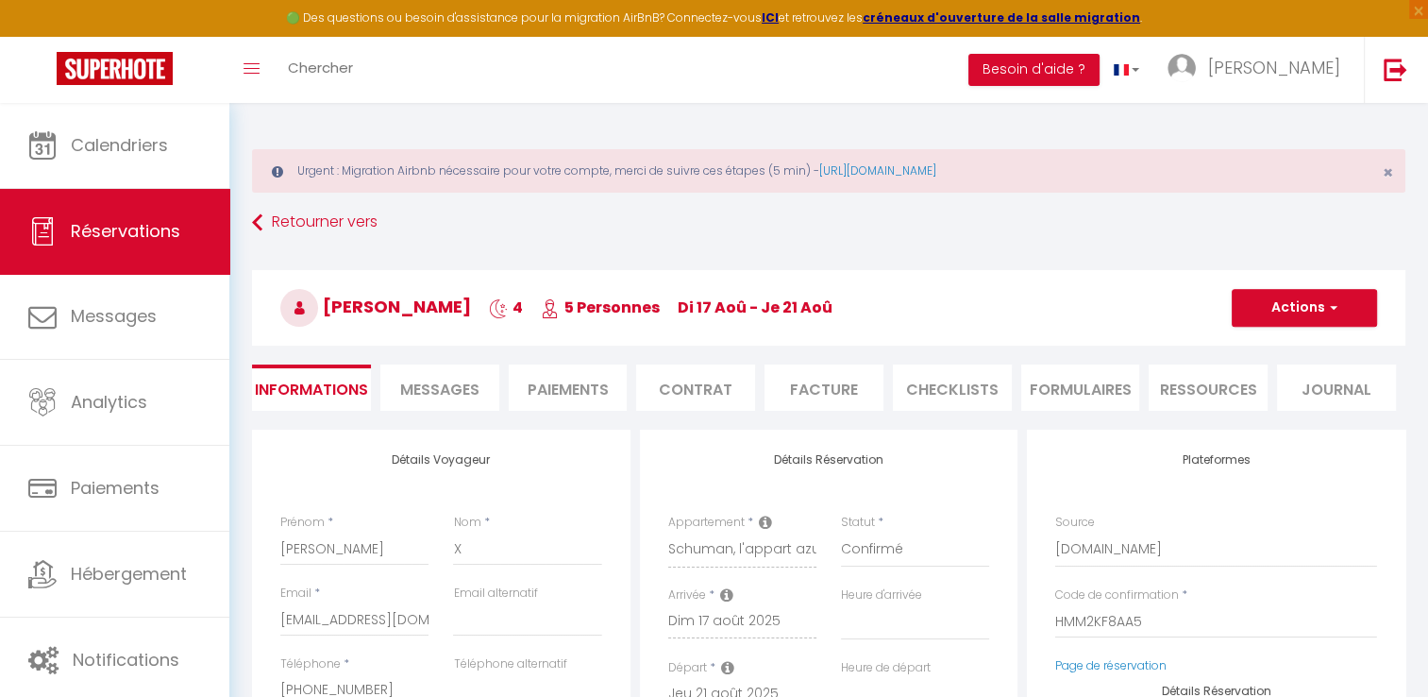
select select
checkbox input "false"
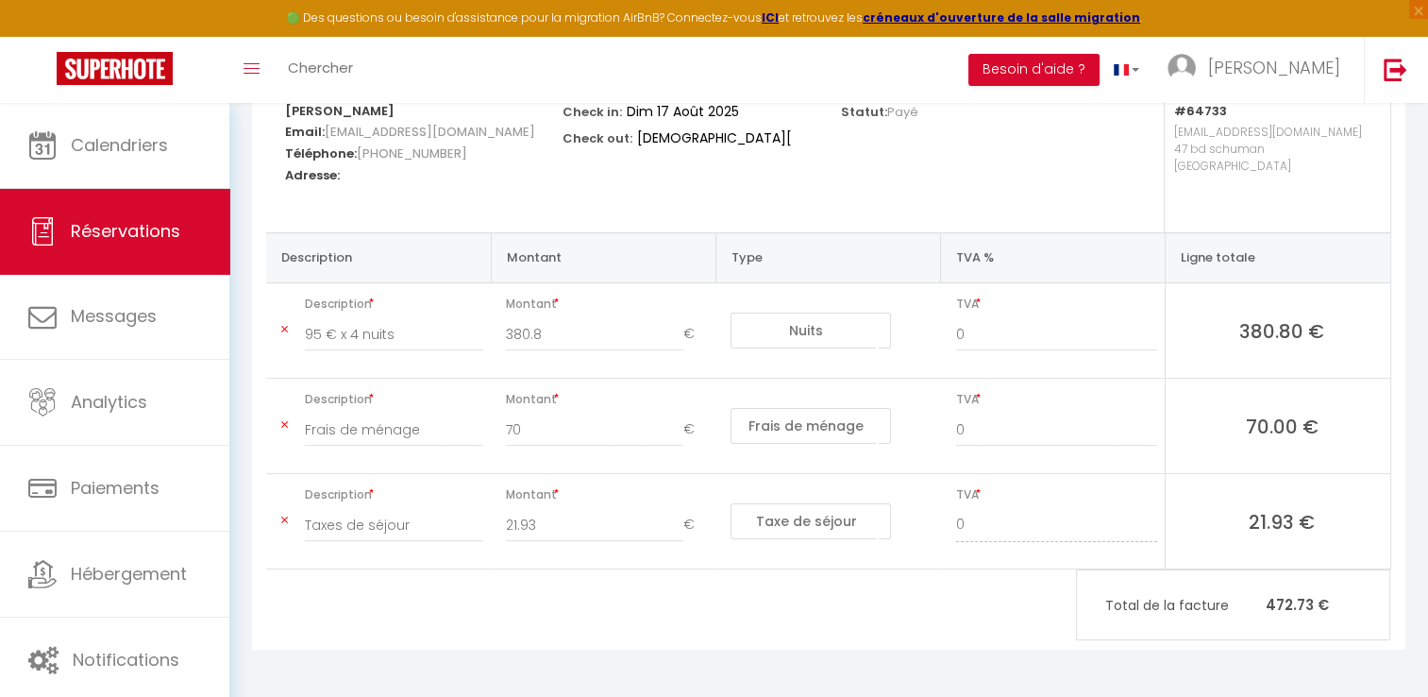
scroll to position [283, 0]
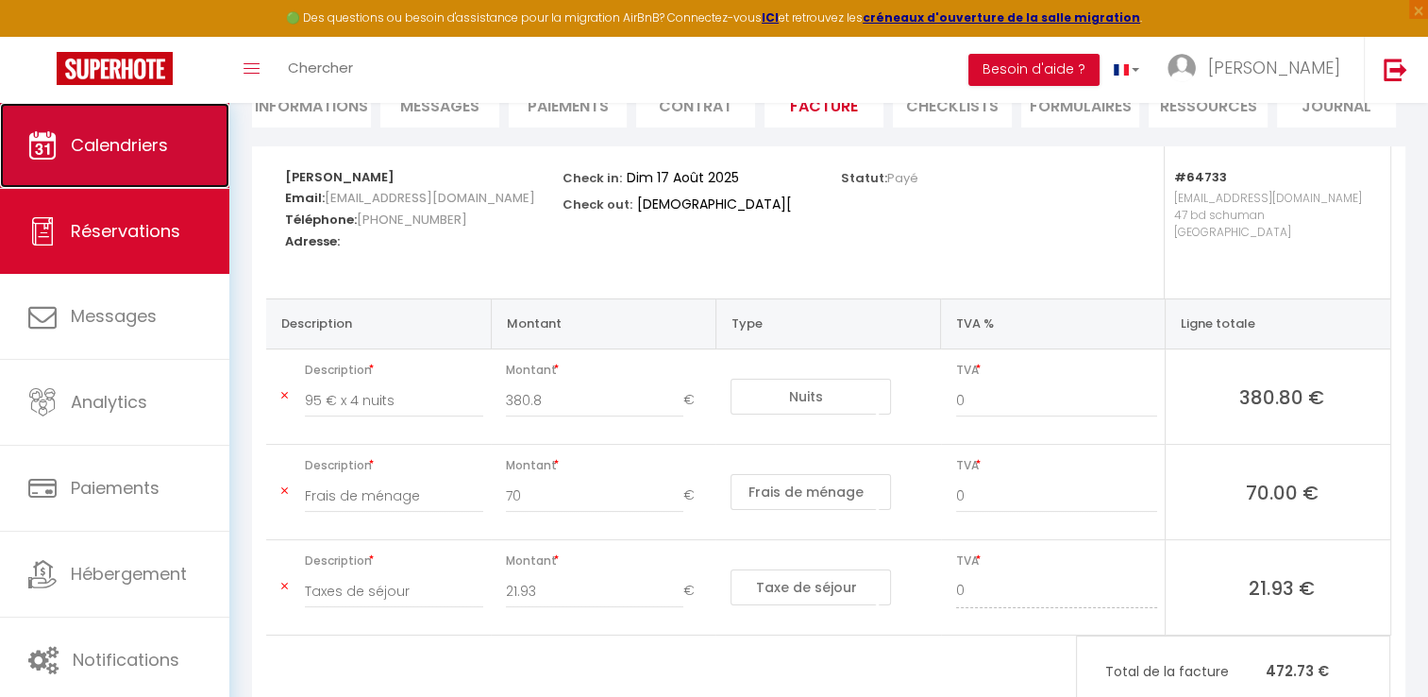
click at [128, 146] on span "Calendriers" at bounding box center [119, 145] width 97 height 24
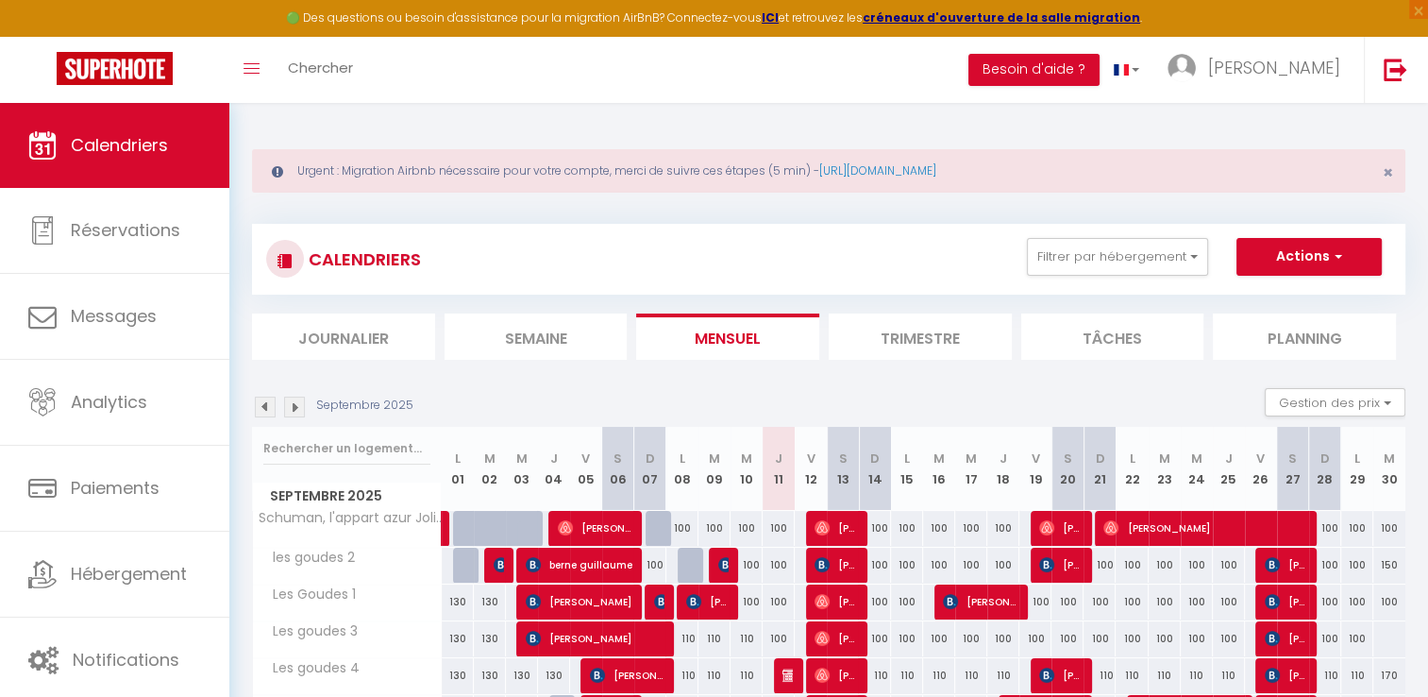
click at [262, 412] on img at bounding box center [265, 407] width 21 height 21
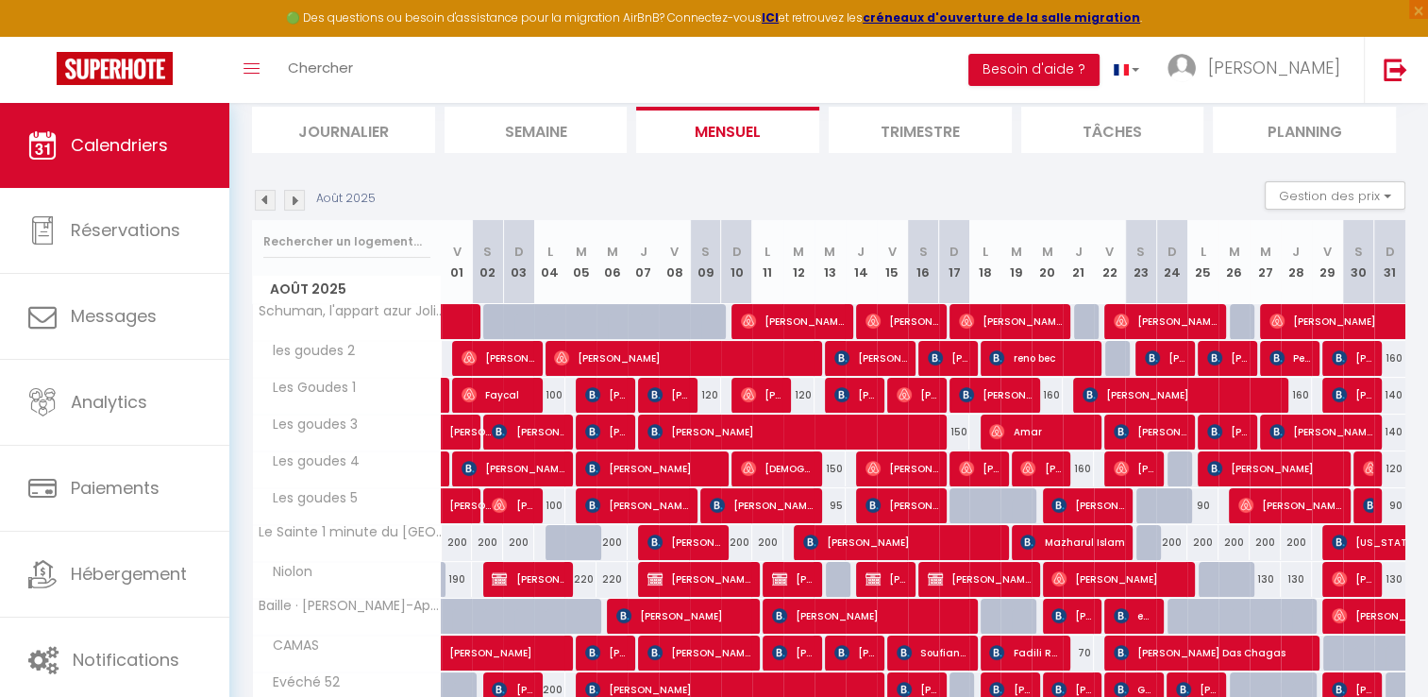
scroll to position [189, 0]
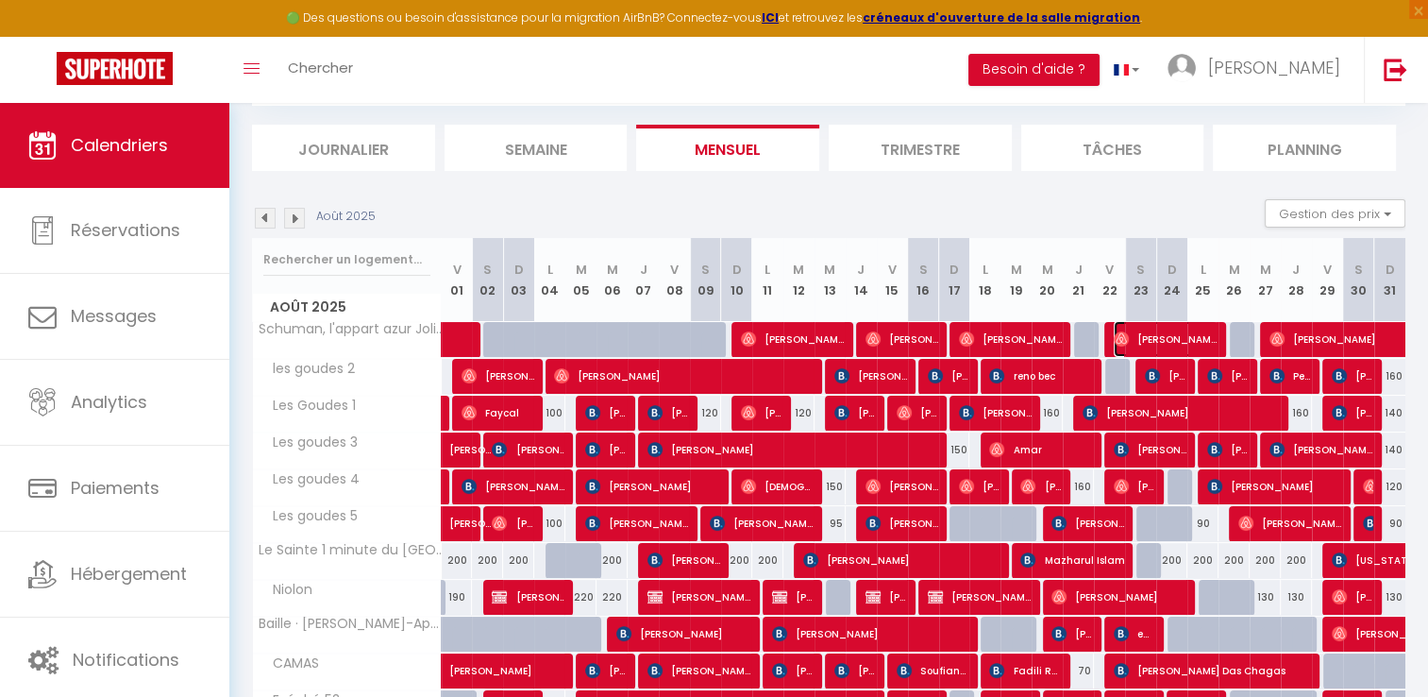
click at [1185, 343] on span "[PERSON_NAME]" at bounding box center [1166, 339] width 104 height 36
select select "OK"
select select "0"
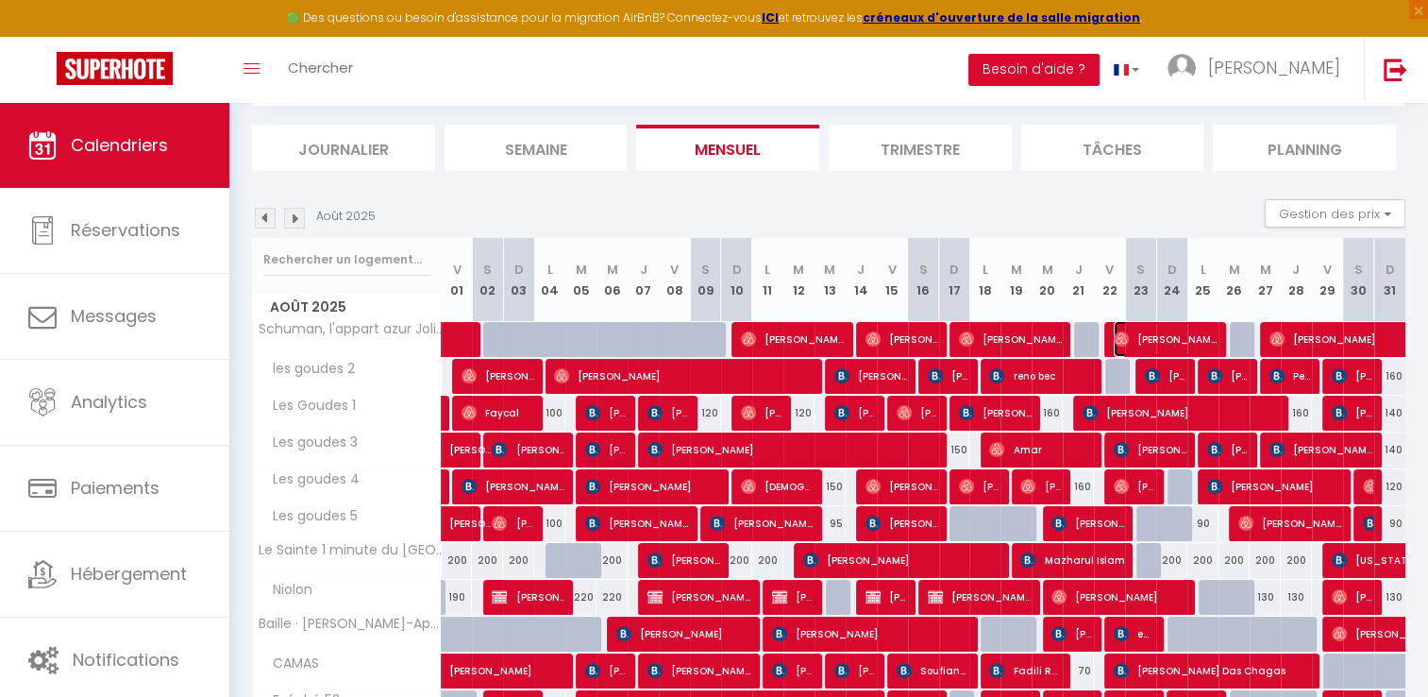
select select "1"
select select
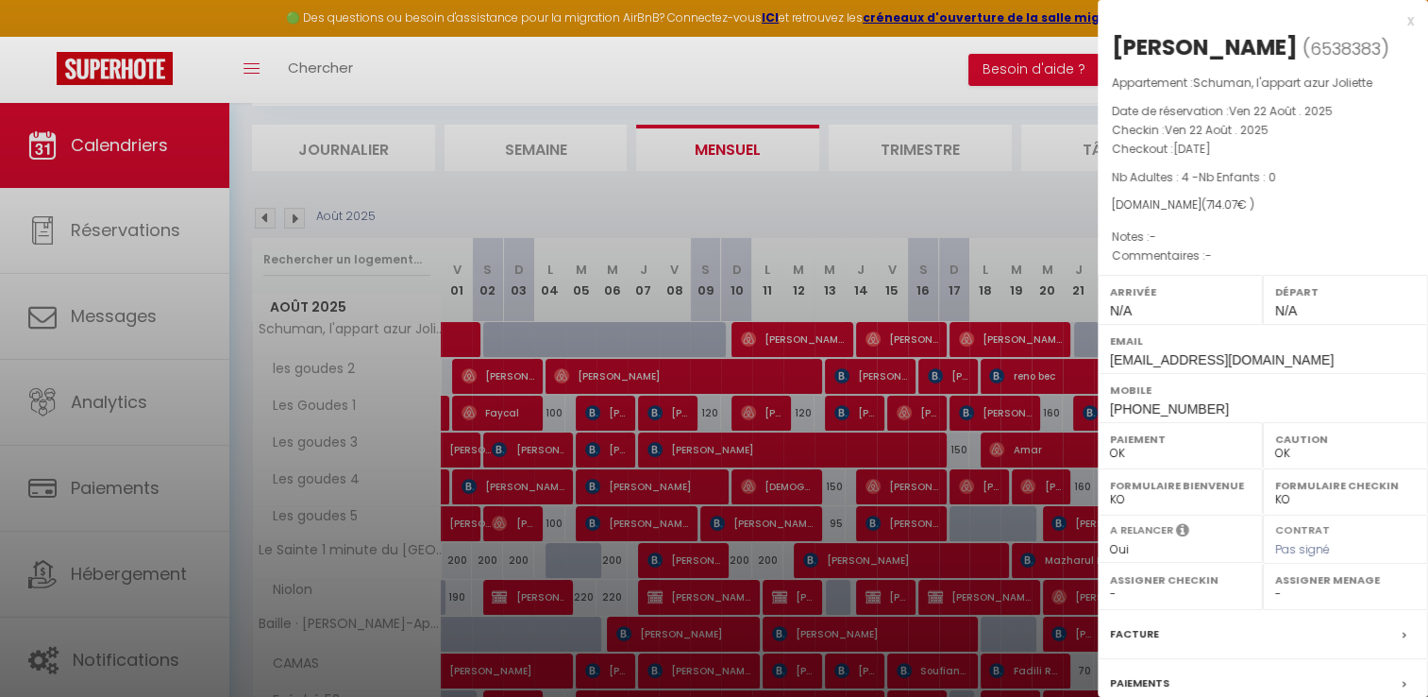
select select "15713"
drag, startPoint x: 1109, startPoint y: 127, endPoint x: 1288, endPoint y: 142, distance: 179.1
click at [1288, 142] on div "Appartement : [PERSON_NAME], l'appart azur Joliette Date de réservation : [DATE…" at bounding box center [1263, 170] width 330 height 193
copy div "Checkin : [DATE] Checkout : [DATE]"
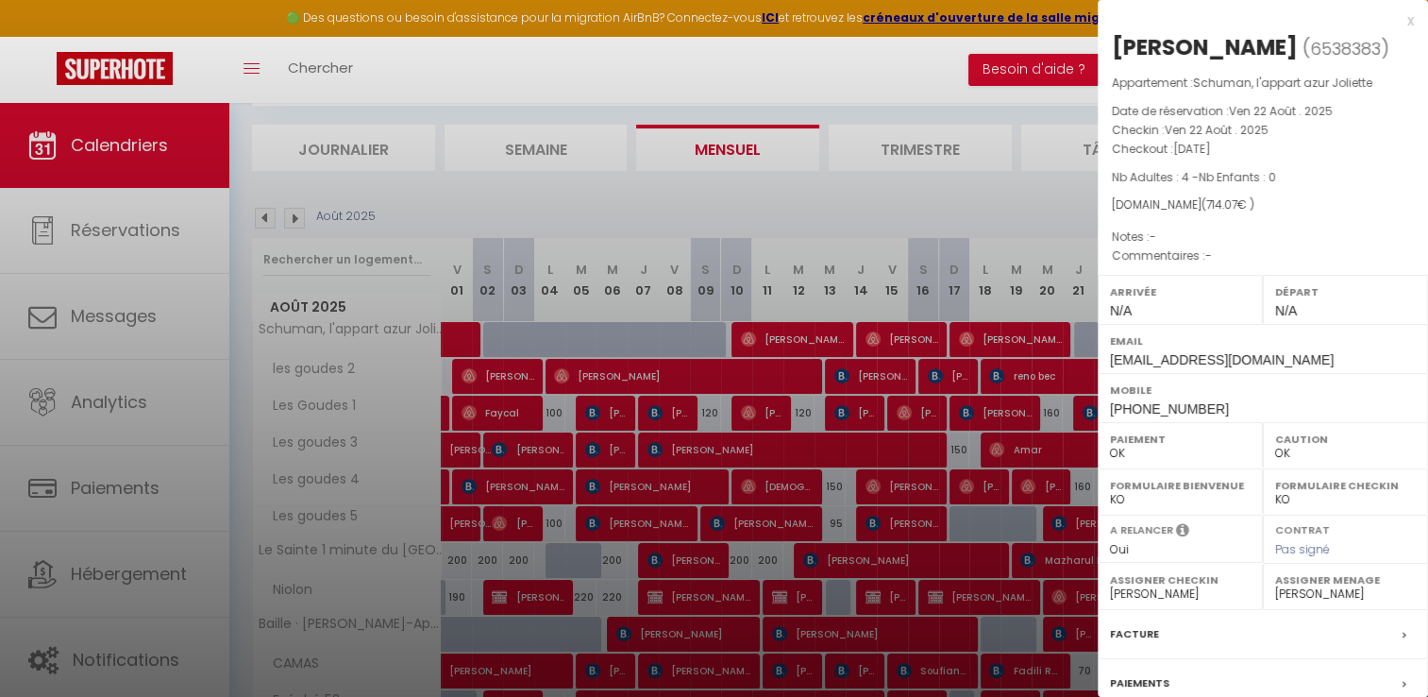
click at [1155, 628] on div "Facture" at bounding box center [1263, 634] width 330 height 49
click at [1146, 635] on div at bounding box center [714, 348] width 1428 height 697
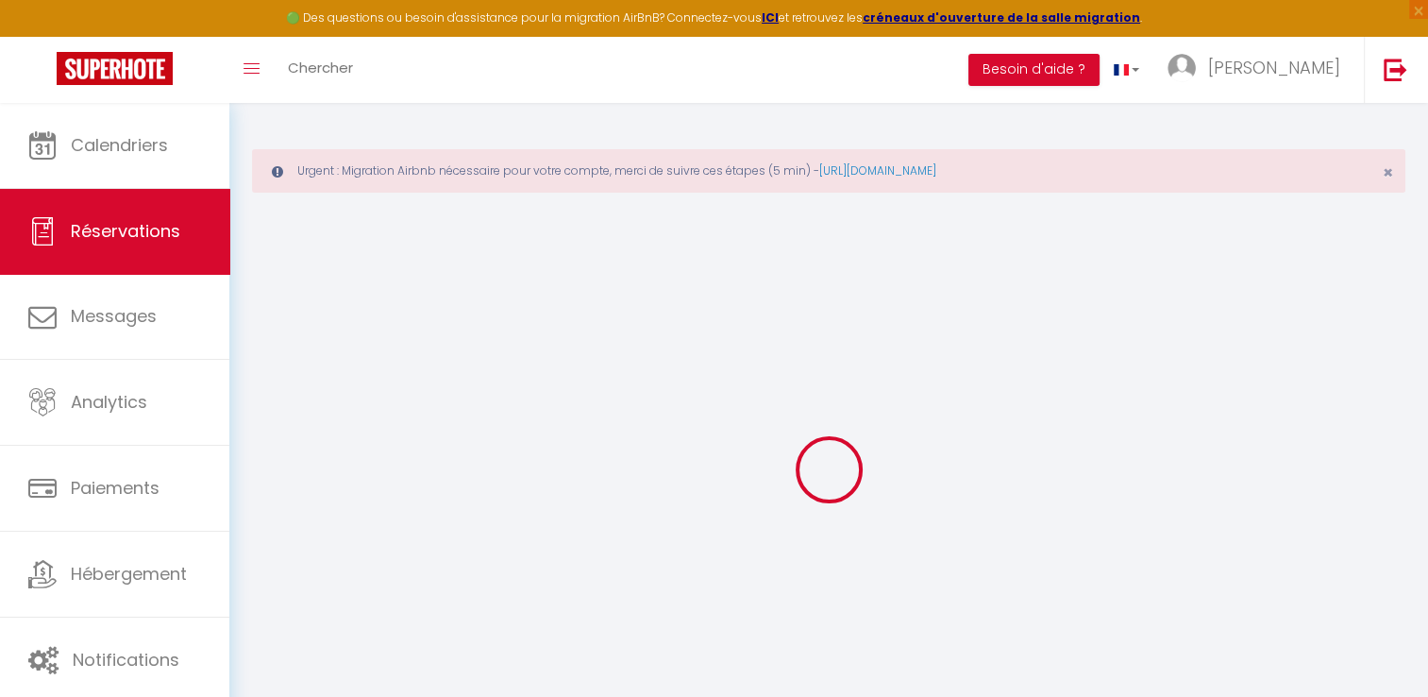
select select
checkbox input "false"
select select
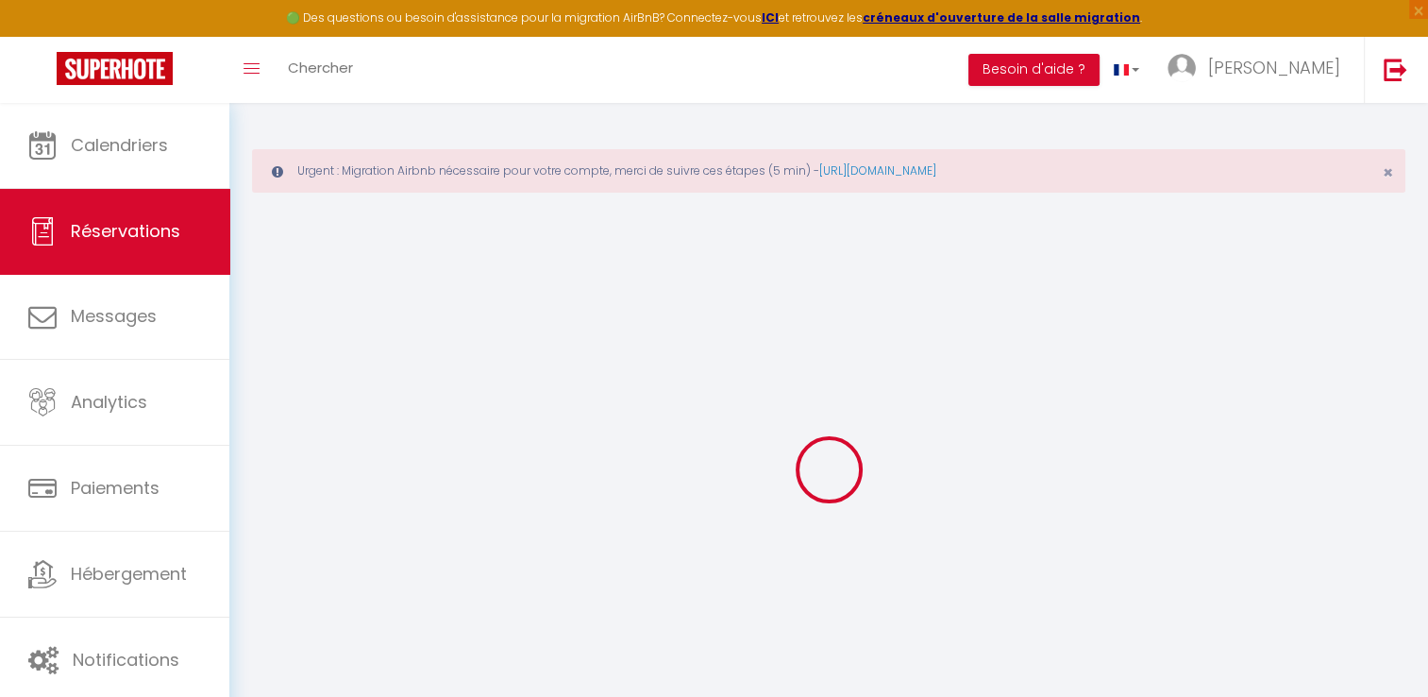
select select
checkbox input "false"
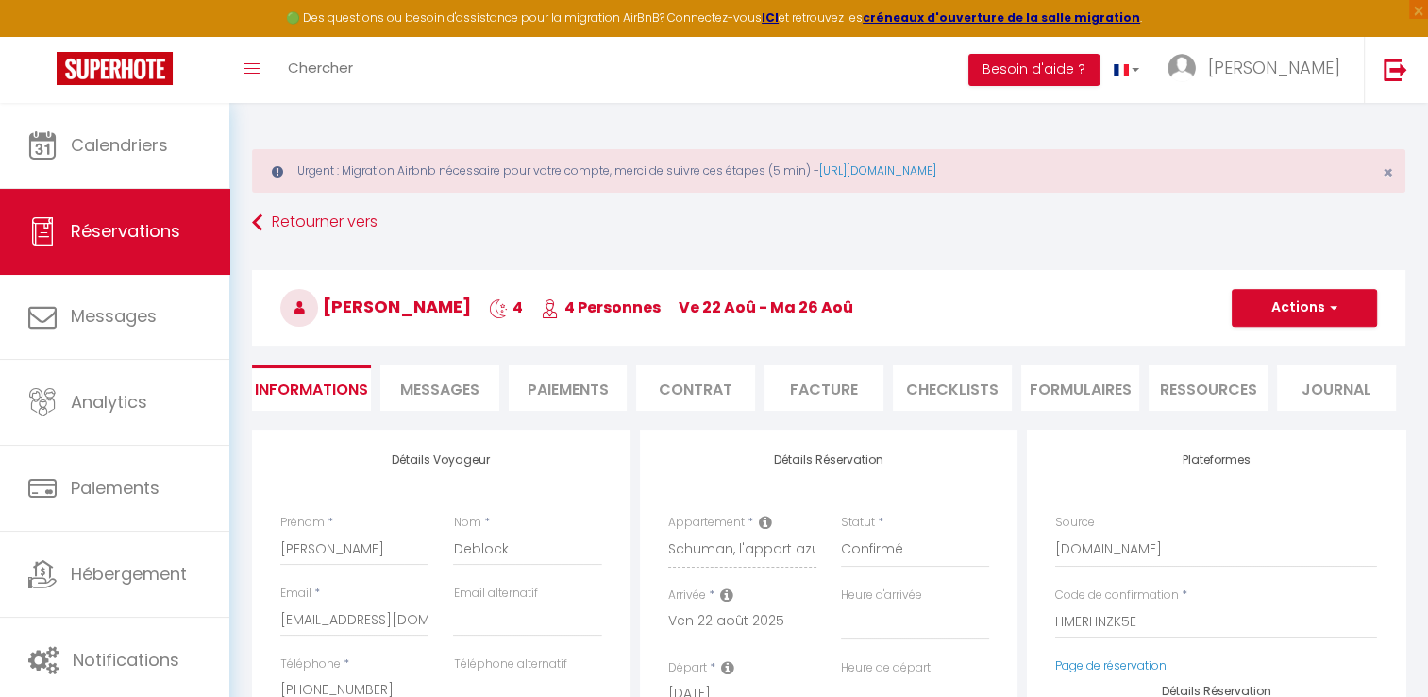
select select
checkbox input "false"
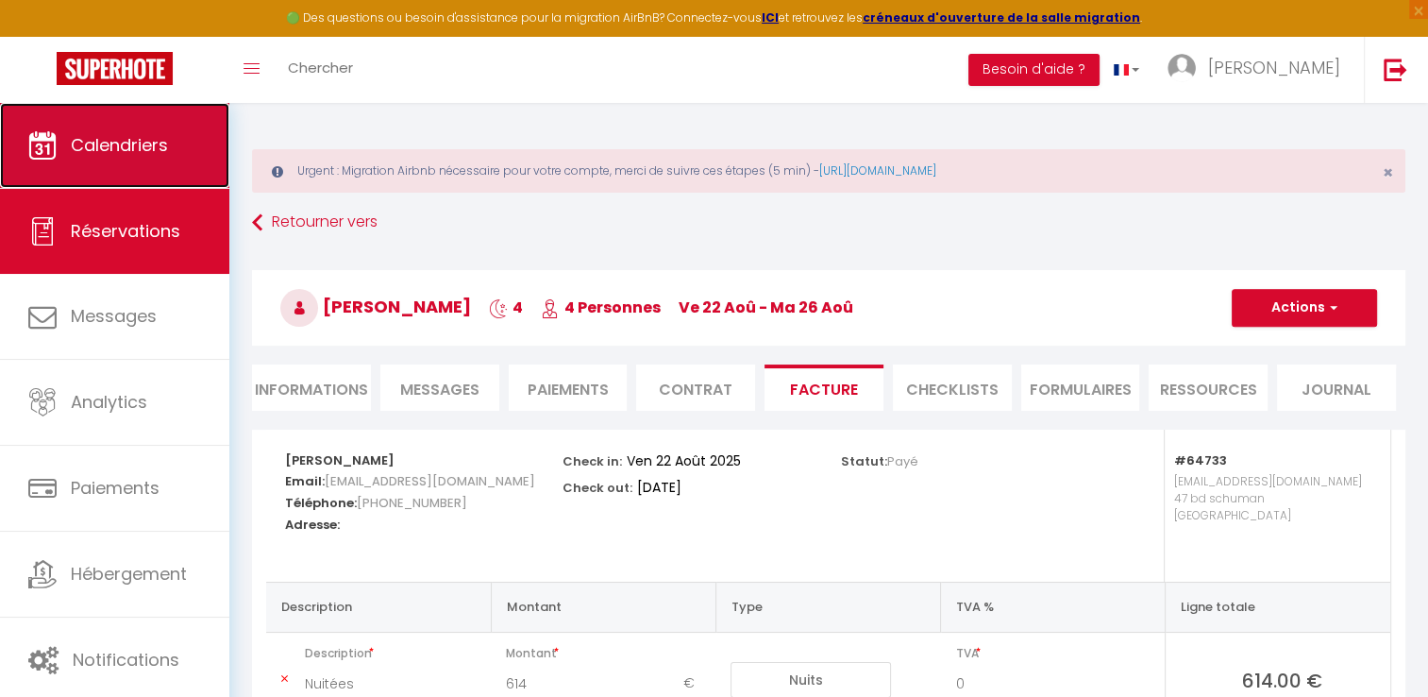
click at [131, 133] on span "Calendriers" at bounding box center [119, 145] width 97 height 24
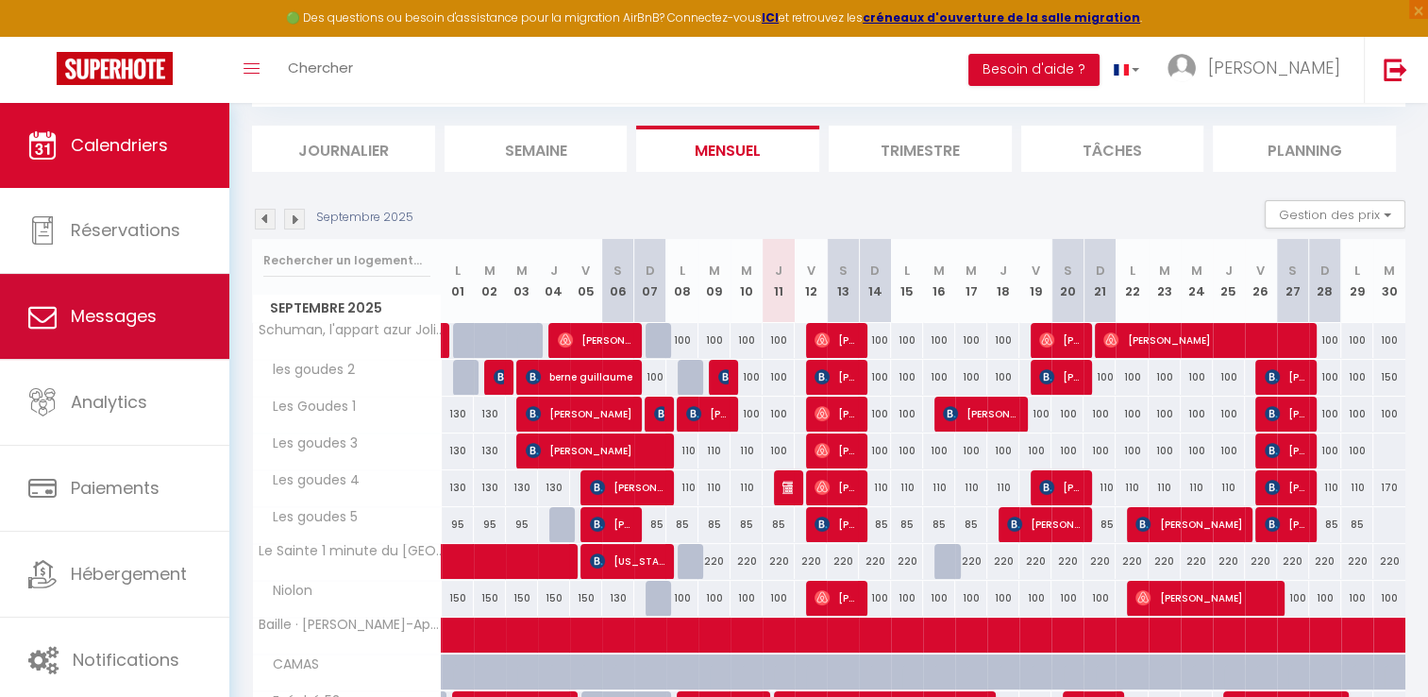
scroll to position [94, 0]
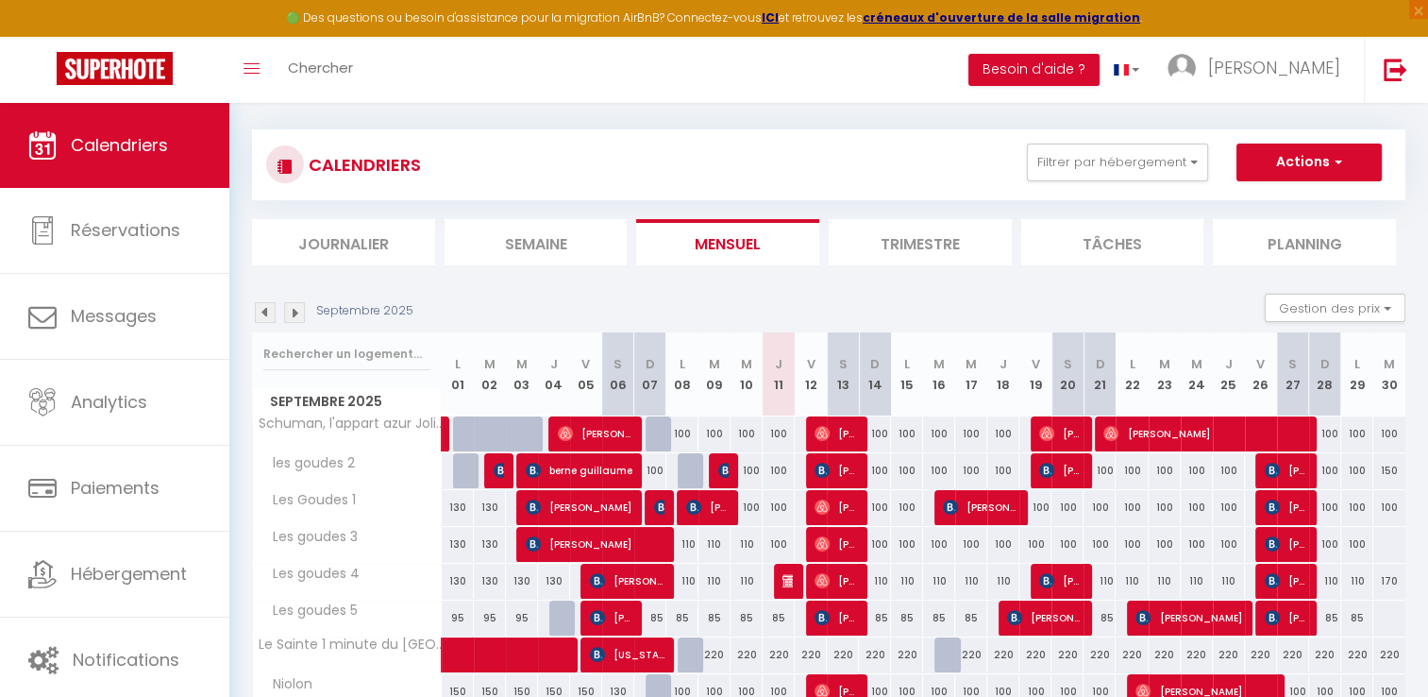
click at [262, 315] on img at bounding box center [265, 312] width 21 height 21
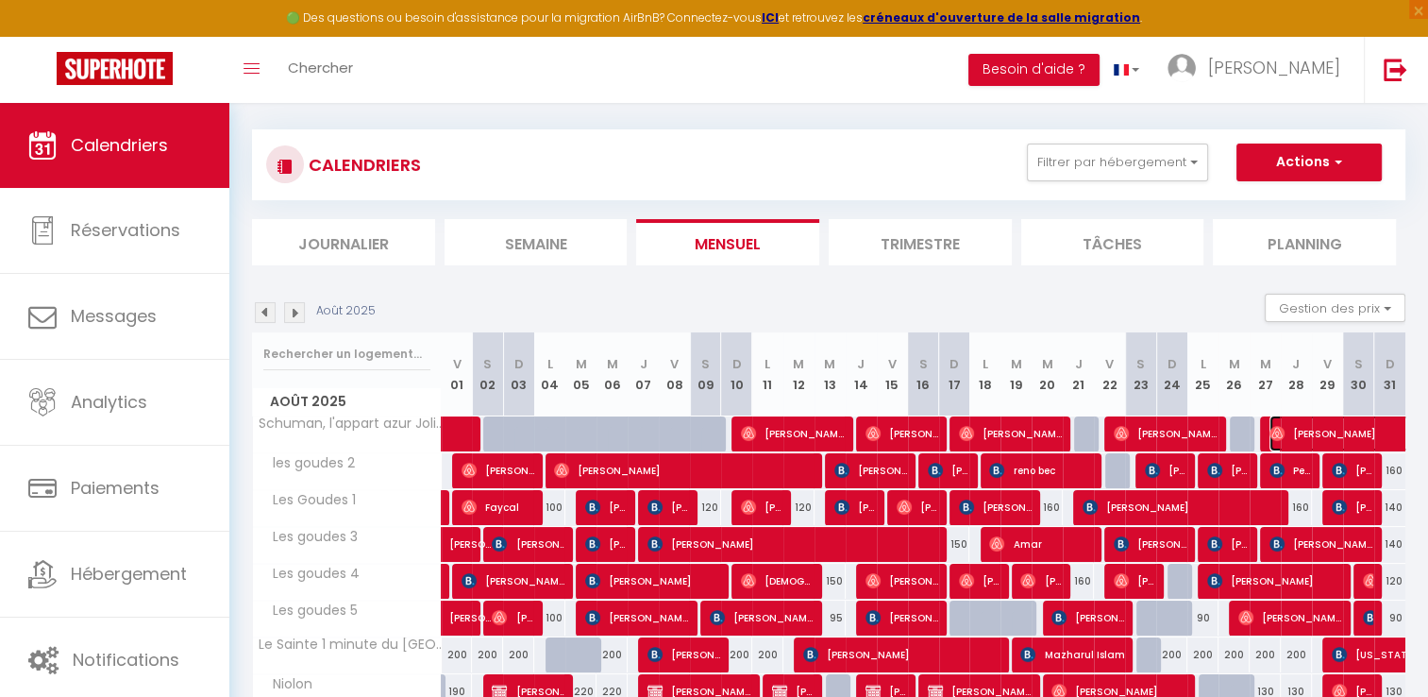
click at [1316, 431] on span "[PERSON_NAME]" at bounding box center [1378, 433] width 217 height 36
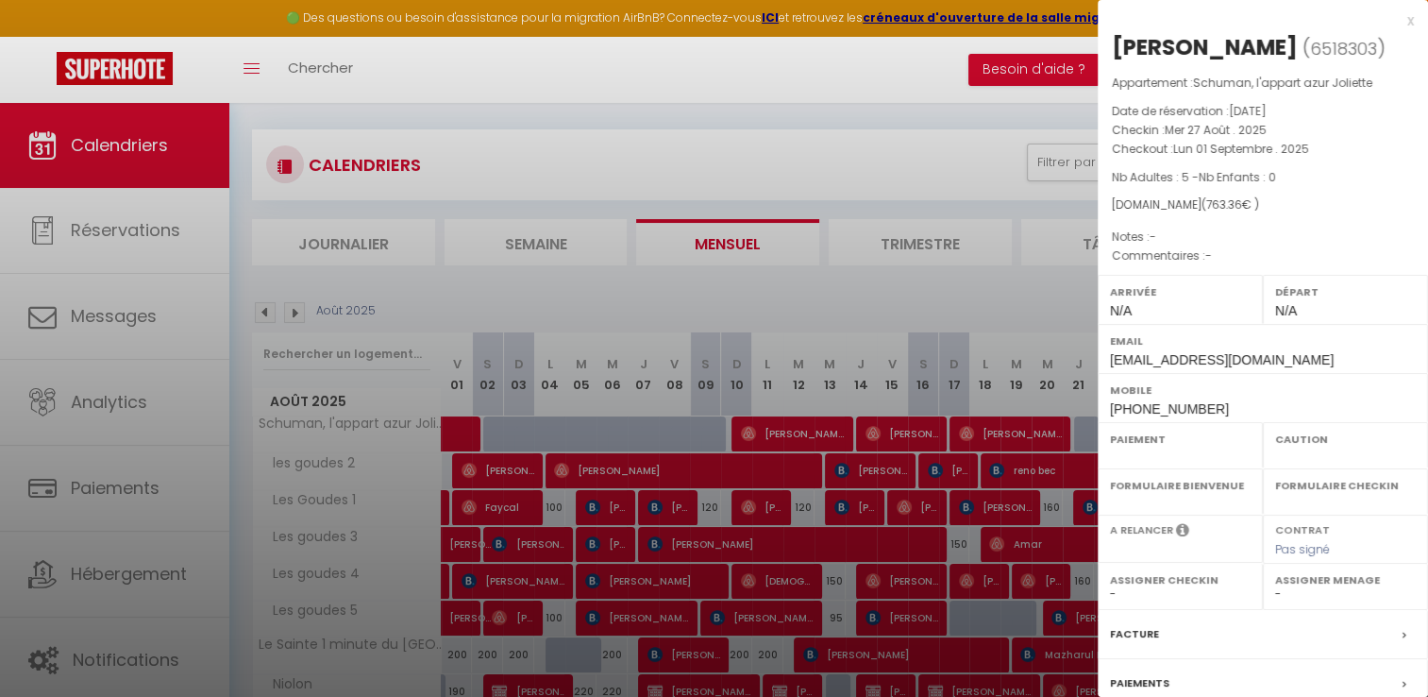
select select "OK"
select select "0"
select select "1"
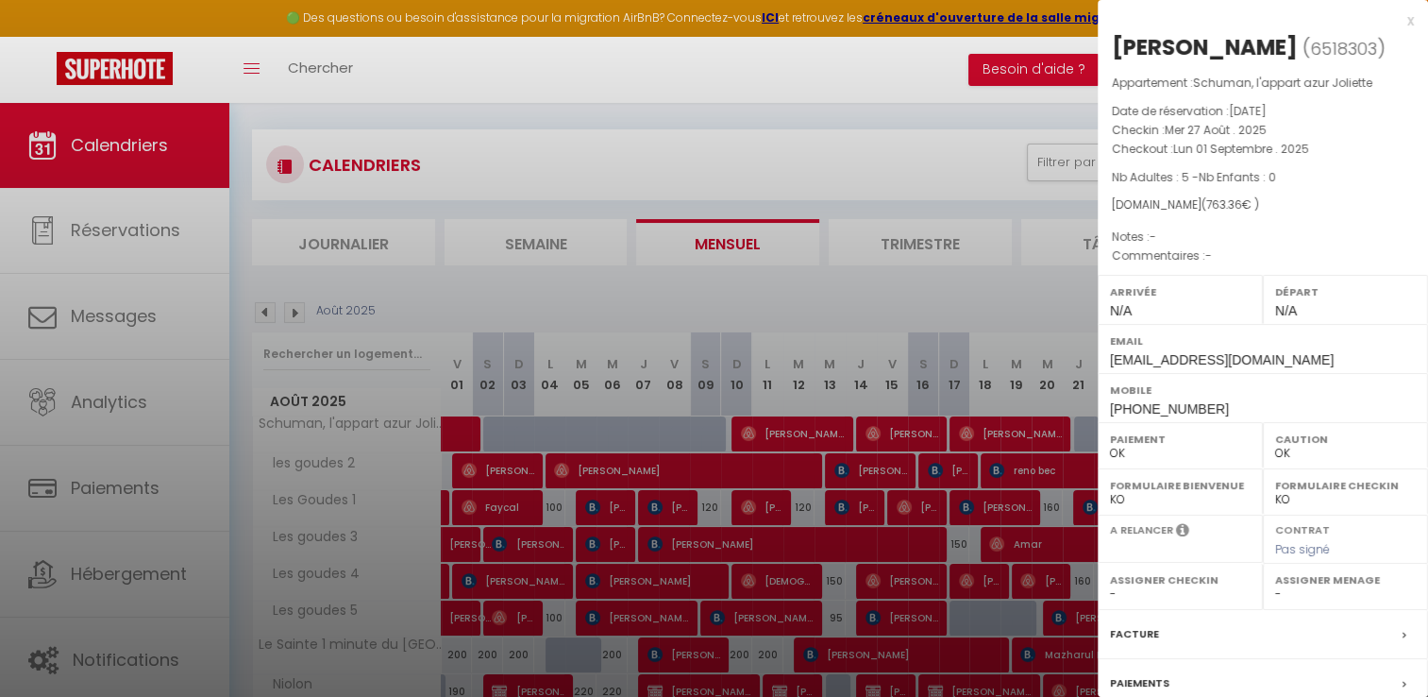
select select "15713"
drag, startPoint x: 1110, startPoint y: 127, endPoint x: 1326, endPoint y: 161, distance: 218.9
click at [1326, 161] on div "Appartement : [PERSON_NAME], l'appart azur Joliette Date de réservation : [DATE…" at bounding box center [1263, 170] width 330 height 193
click at [1329, 160] on div "Appartement : [PERSON_NAME], l'appart azur Joliette Date de réservation : [DATE…" at bounding box center [1263, 170] width 330 height 193
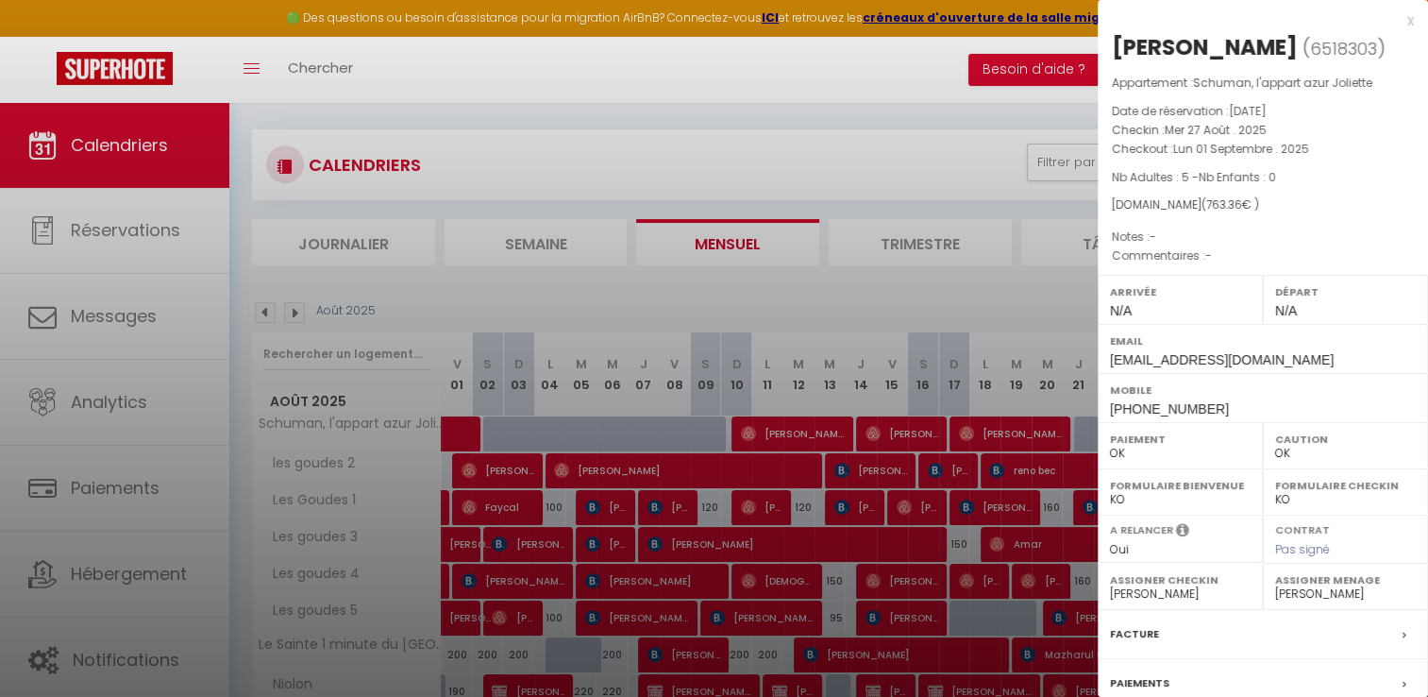
click at [1324, 206] on div "[DOMAIN_NAME] ( 763.36 € )" at bounding box center [1263, 205] width 302 height 18
drag, startPoint x: 1112, startPoint y: 127, endPoint x: 1326, endPoint y: 148, distance: 214.4
click at [1326, 148] on div "Appartement : [PERSON_NAME], l'appart azur Joliette Date de réservation : [DATE…" at bounding box center [1263, 170] width 330 height 193
copy div "Checkin : [DATE] Checkout : [DATE] . 2025"
click at [1137, 633] on label "Facture" at bounding box center [1134, 634] width 49 height 20
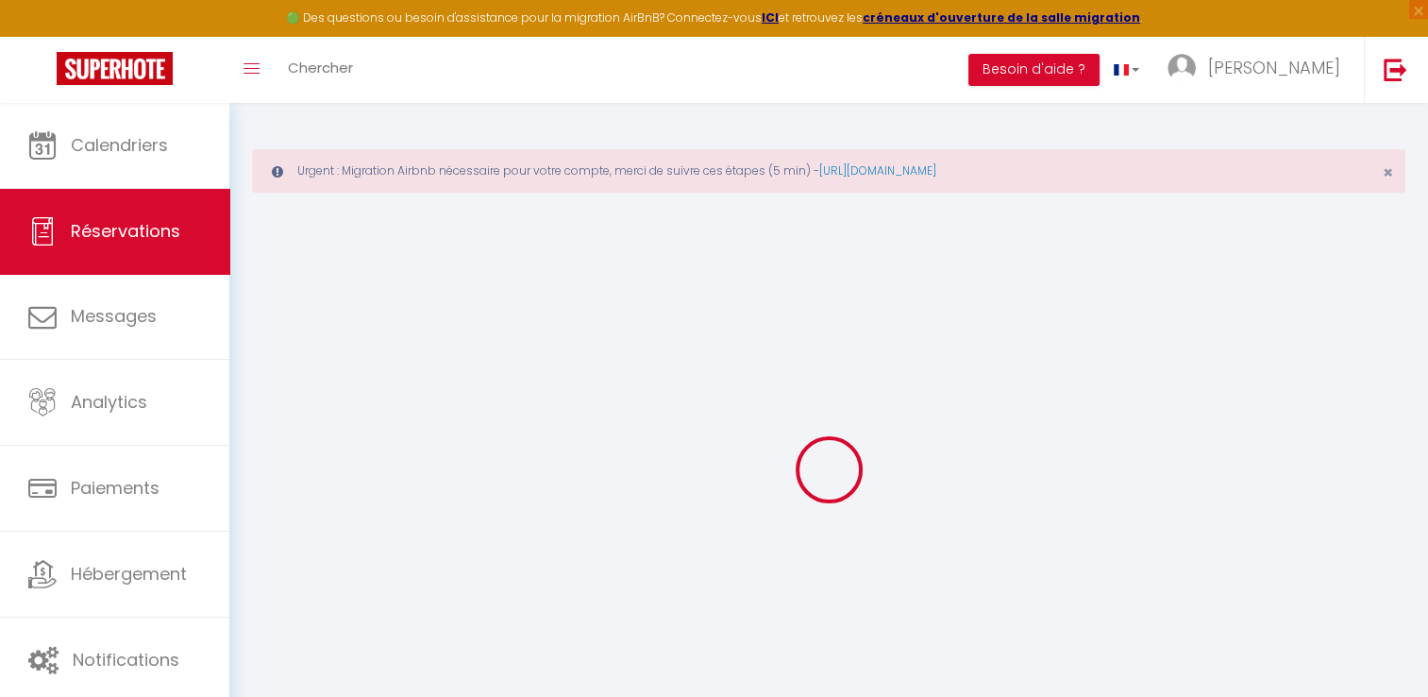
select select "other"
select select "cleaning"
select select "taxes"
select select
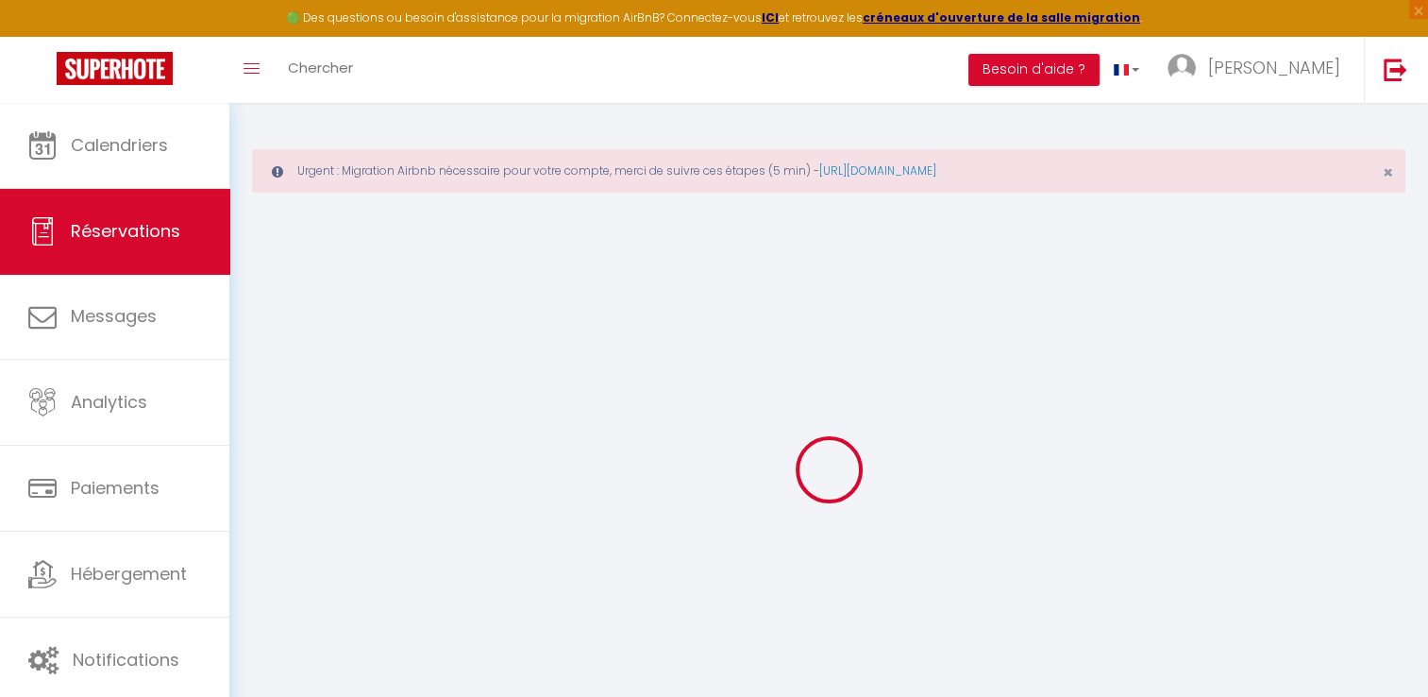
select select
checkbox input "false"
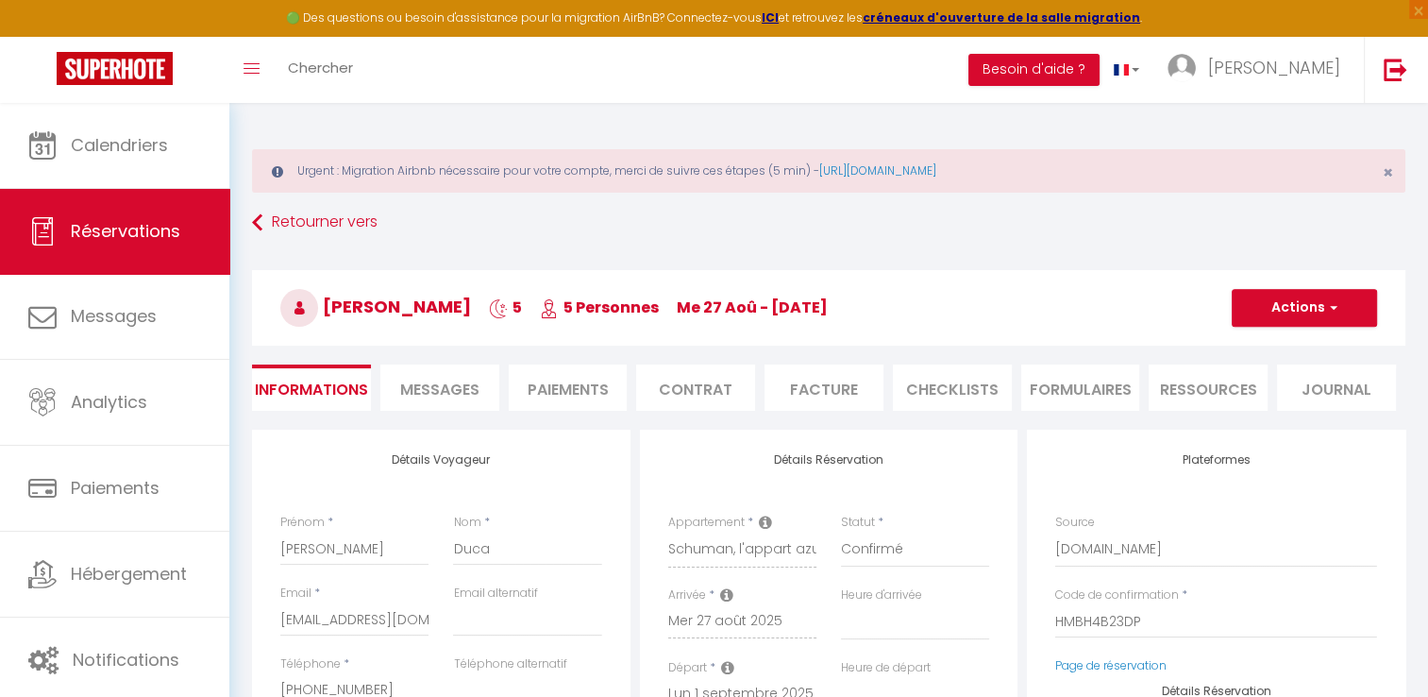
select select
checkbox input "false"
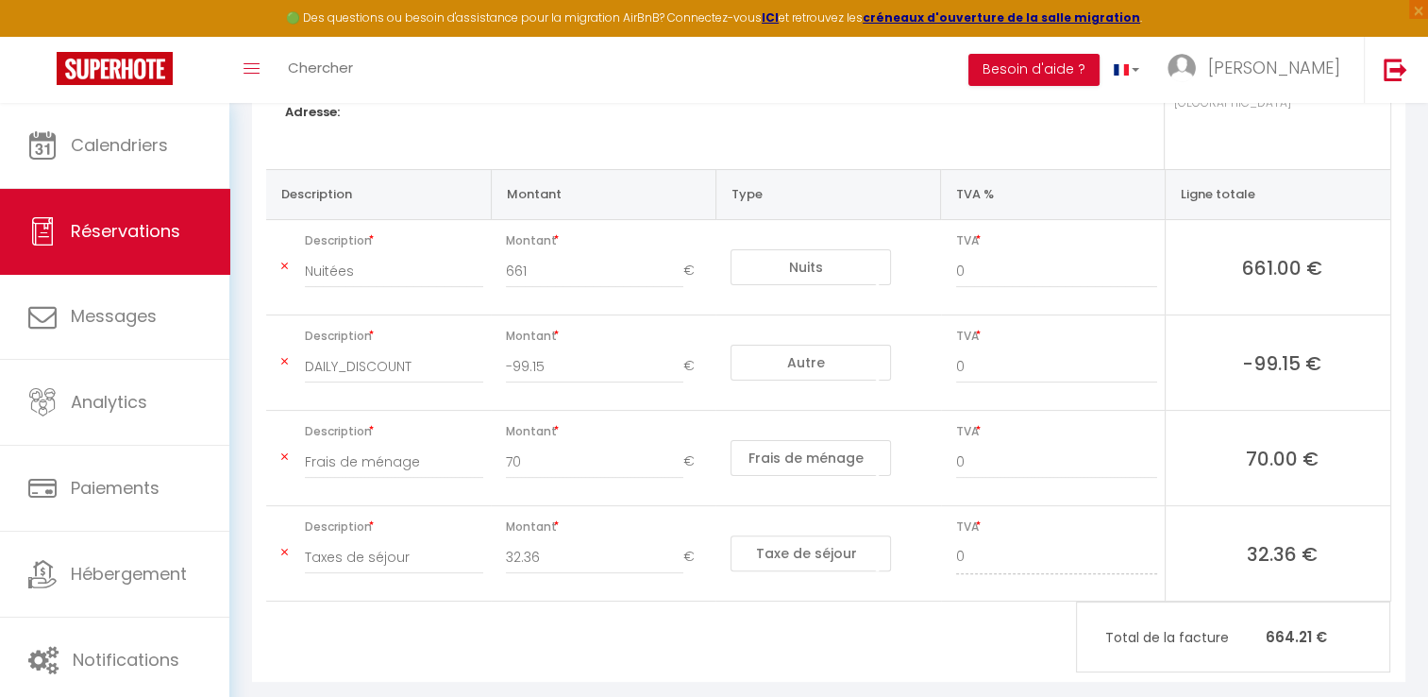
scroll to position [442, 0]
